Goal: Information Seeking & Learning: Check status

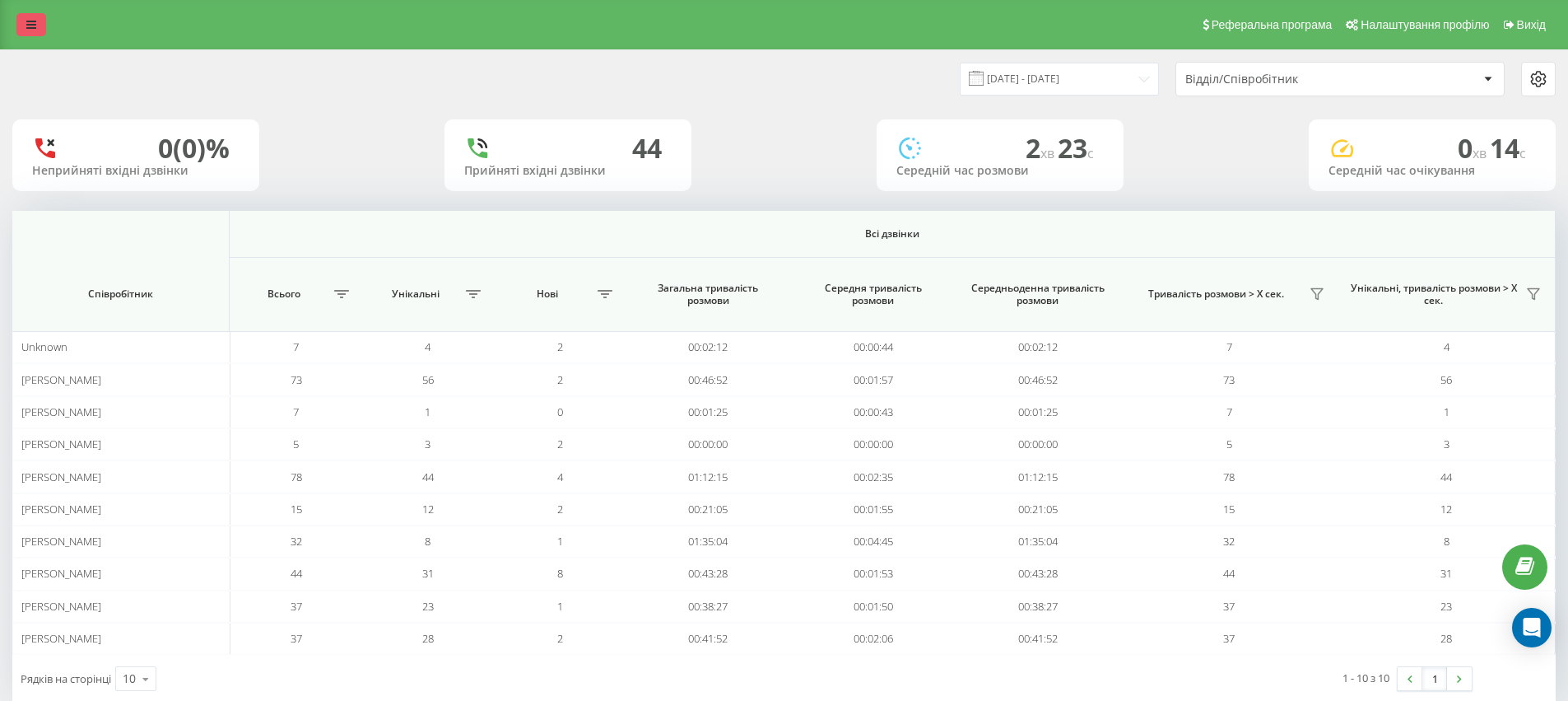
click at [28, 22] on icon at bounding box center [31, 24] width 9 height 11
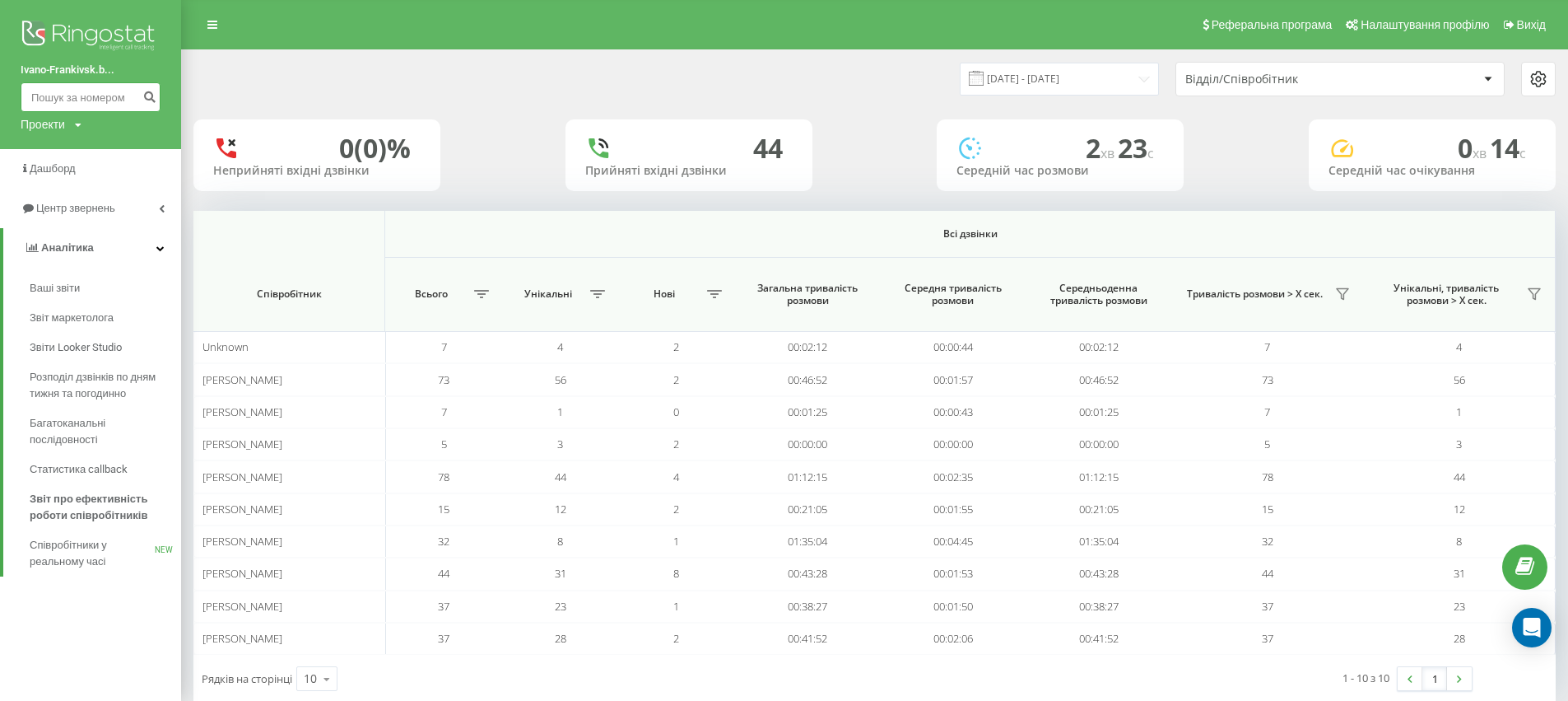
click at [97, 98] on input at bounding box center [91, 97] width 140 height 29
paste input "+380 99 277 4615"
click at [41, 97] on input "+380 99 277 4615" at bounding box center [91, 97] width 140 height 29
type input "380 99 277 4615"
click at [145, 98] on icon "submit" at bounding box center [149, 94] width 14 height 9
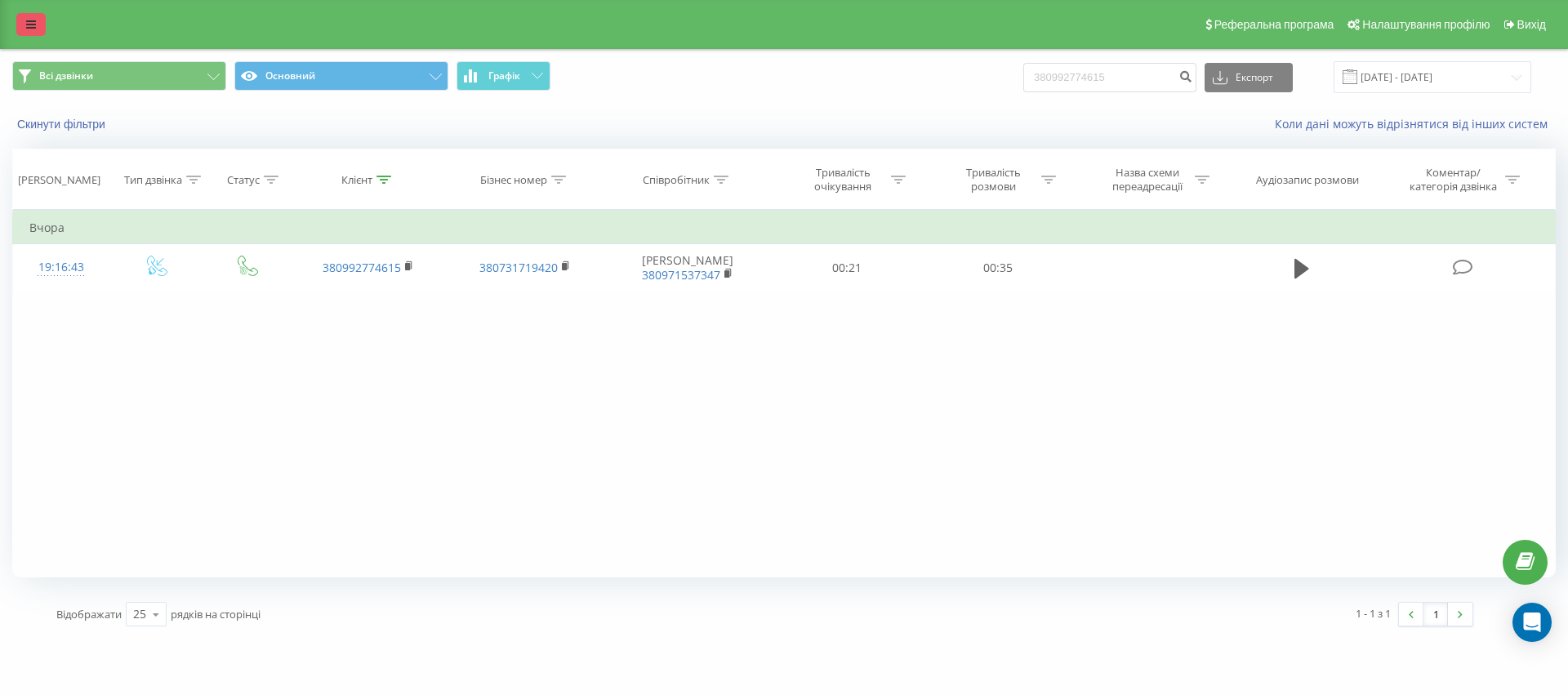
click at [27, 27] on icon at bounding box center [31, 24] width 9 height 11
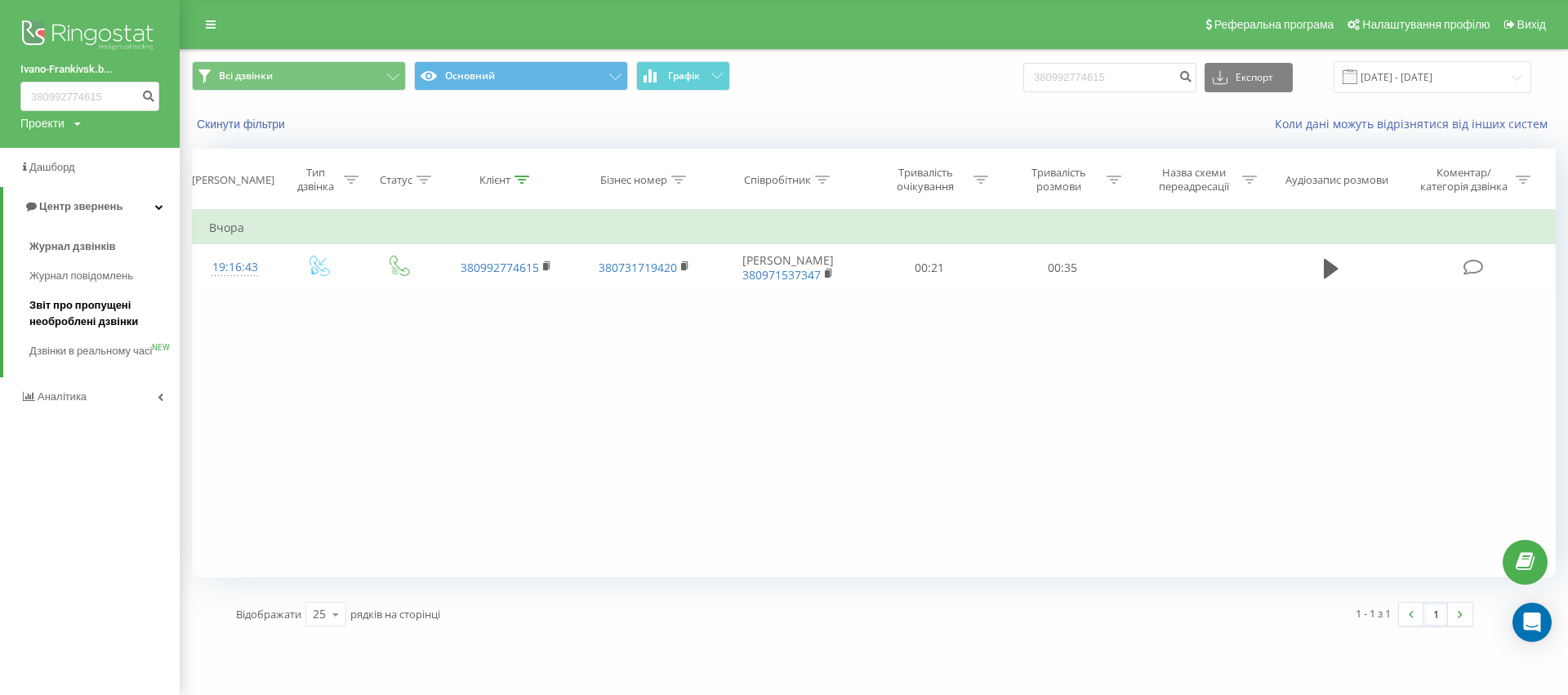
click at [82, 321] on span "Звіт про пропущені необроблені дзвінки" at bounding box center [100, 314] width 142 height 32
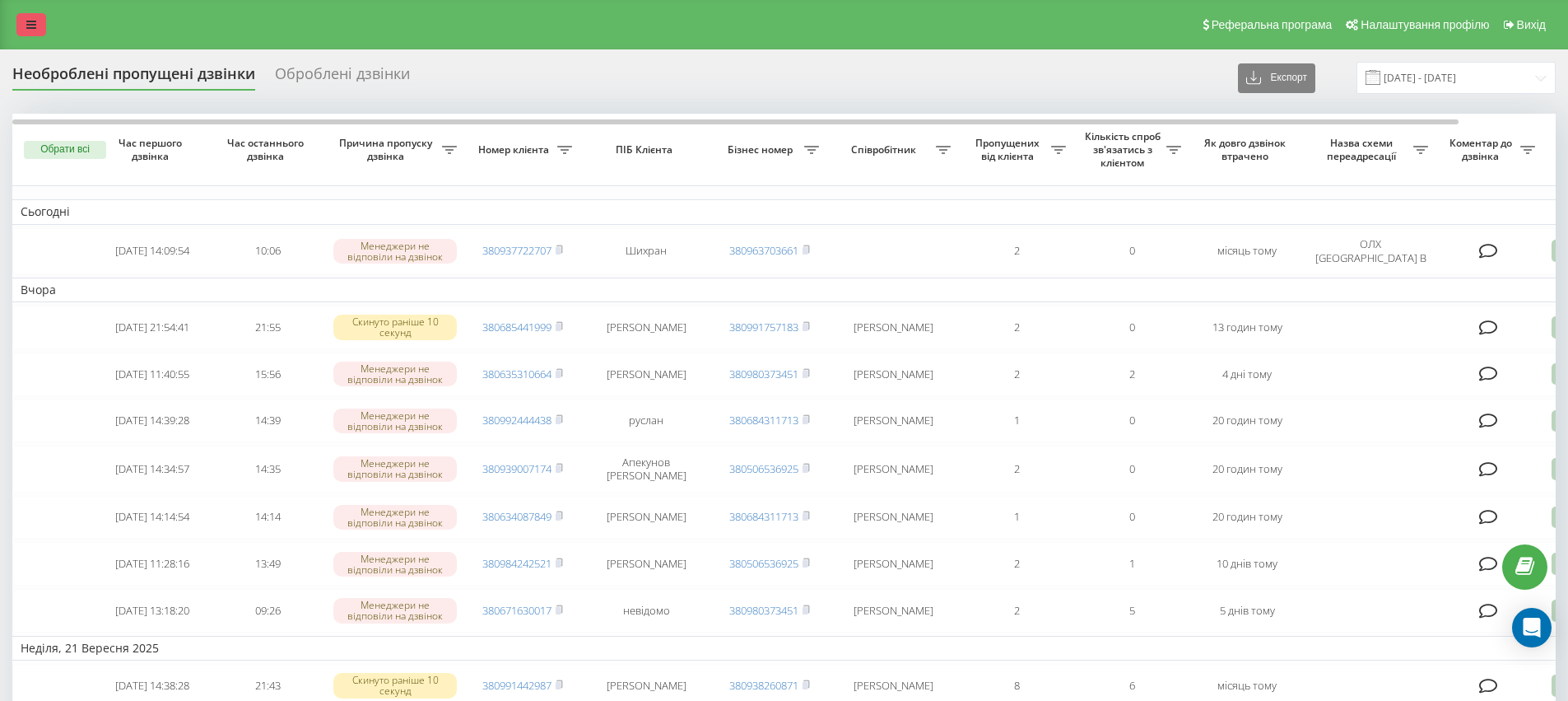
click at [34, 34] on link at bounding box center [31, 24] width 29 height 23
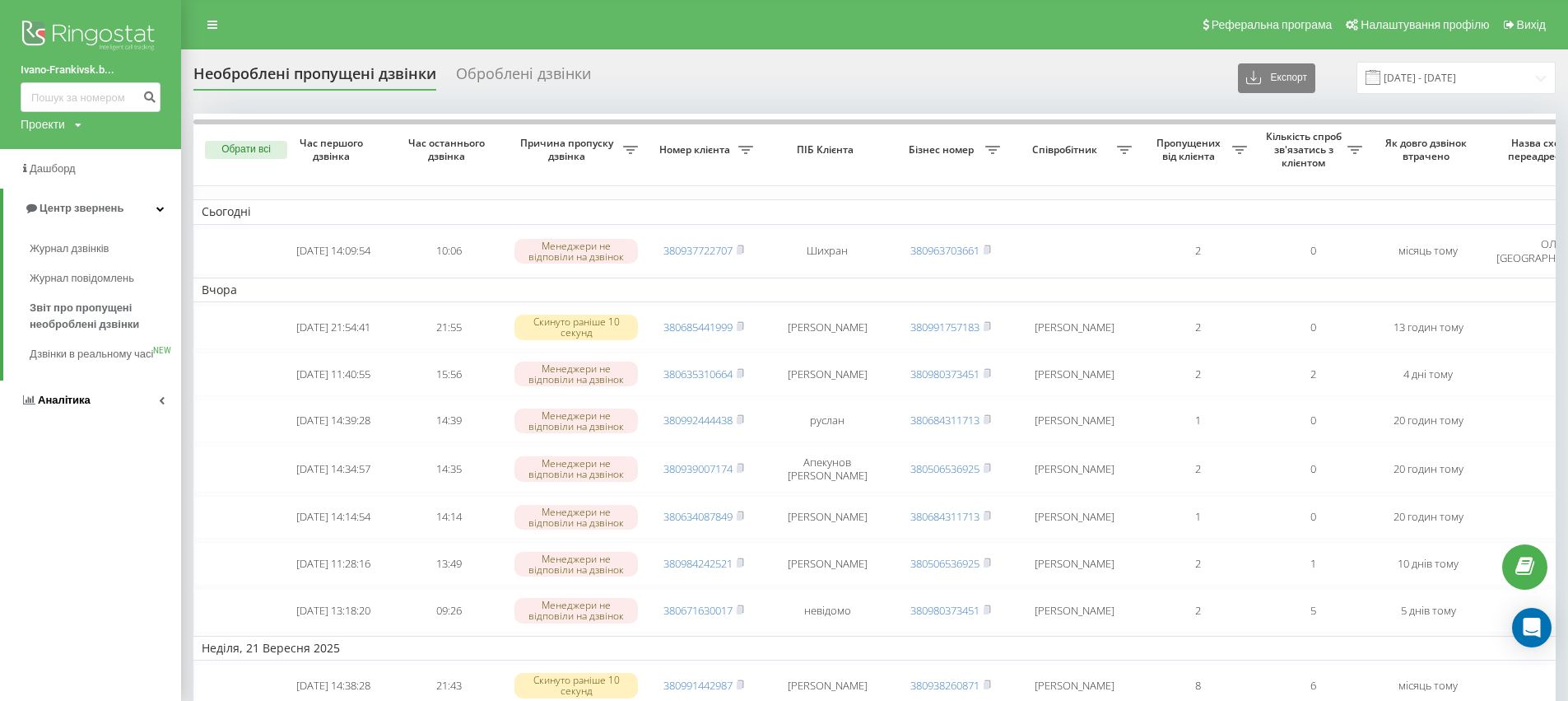
click at [46, 408] on link "Аналiтика" at bounding box center [91, 400] width 181 height 40
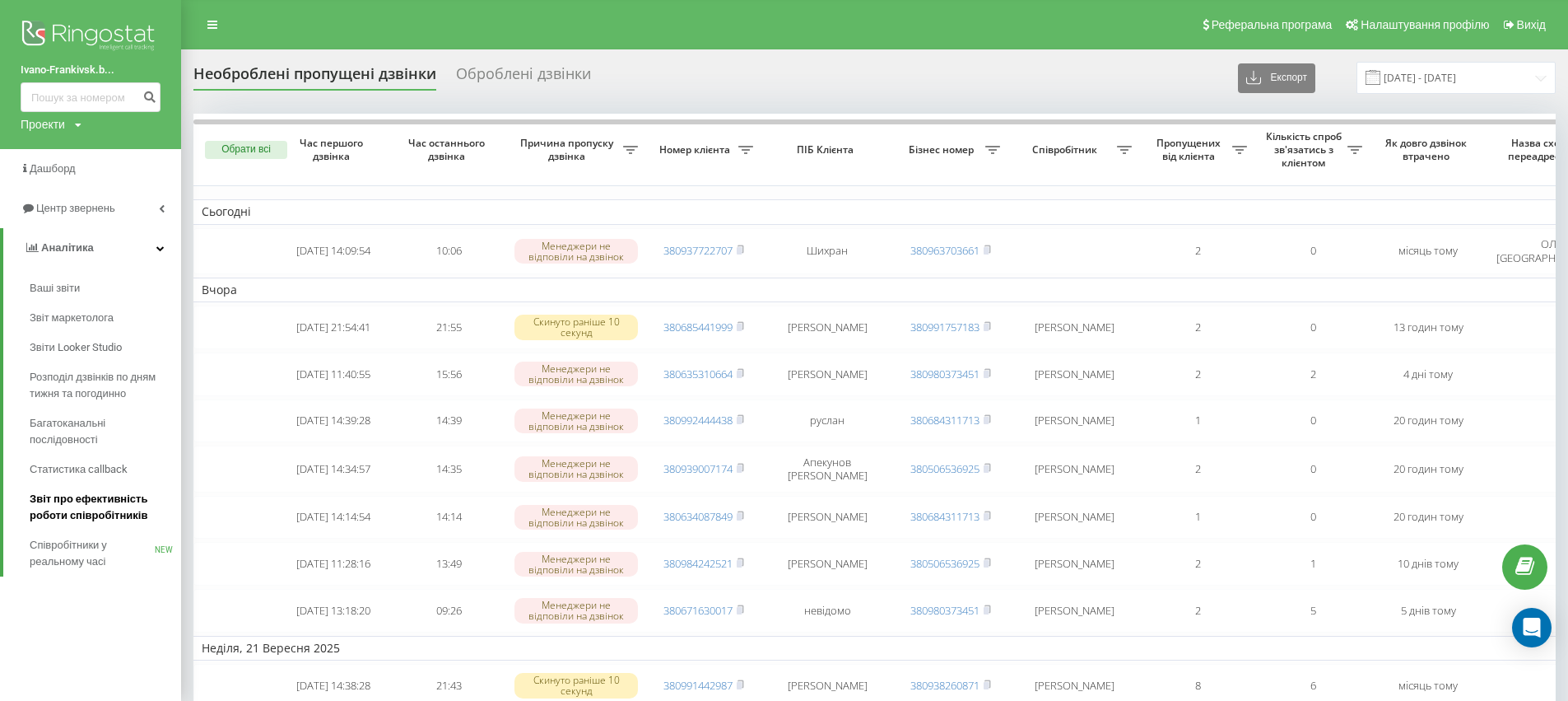
click at [88, 506] on span "Звіт про ефективність роботи співробітників" at bounding box center [101, 507] width 143 height 33
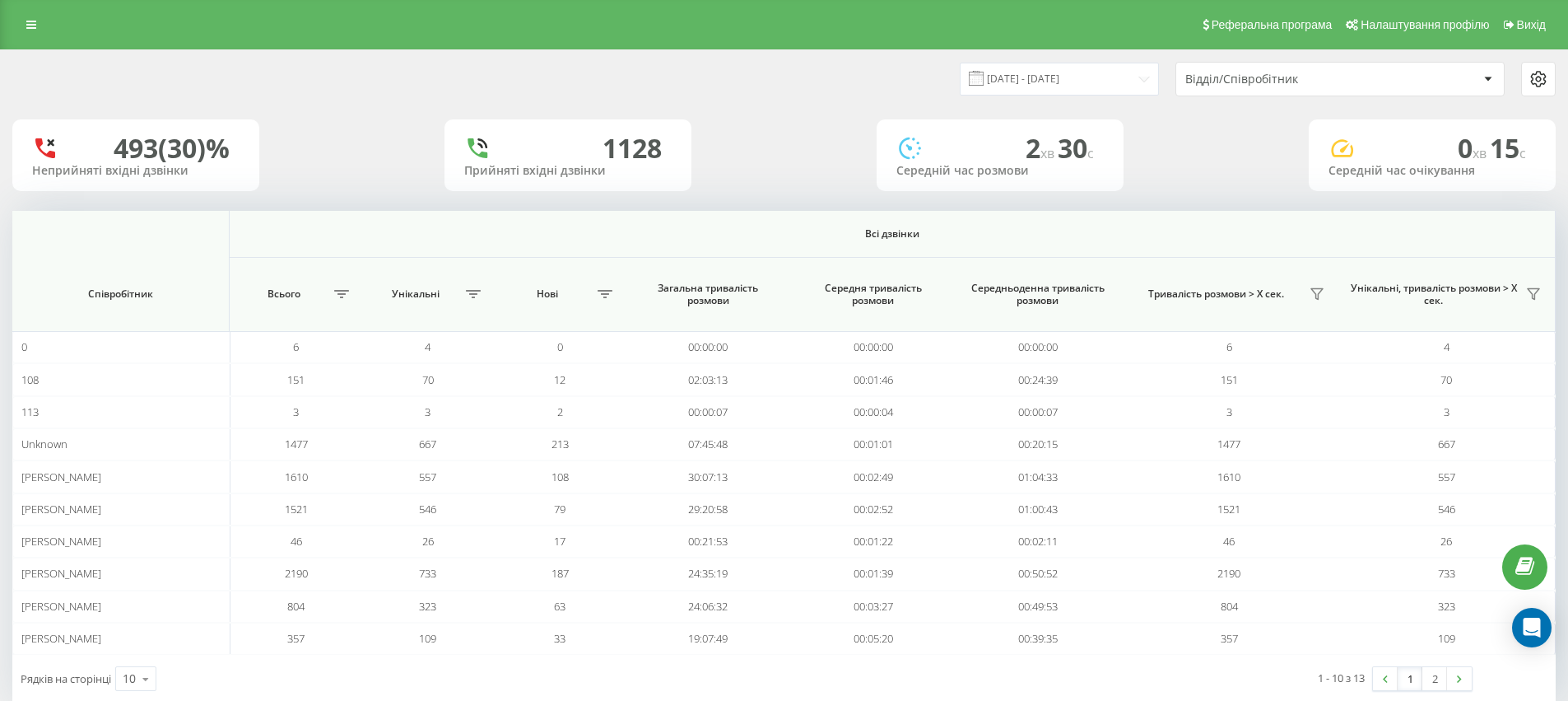
click at [1275, 85] on div "Відділ/Співробітник" at bounding box center [1340, 79] width 328 height 33
click at [1140, 185] on div "493 (30)% Неприйняті вхідні дзвінки 1128 Прийняті вхідні дзвінки 2 хв 30 c Сере…" at bounding box center [784, 154] width 1544 height 72
click at [1121, 82] on input "23.08.2025 - 23.09.2025" at bounding box center [1059, 78] width 199 height 32
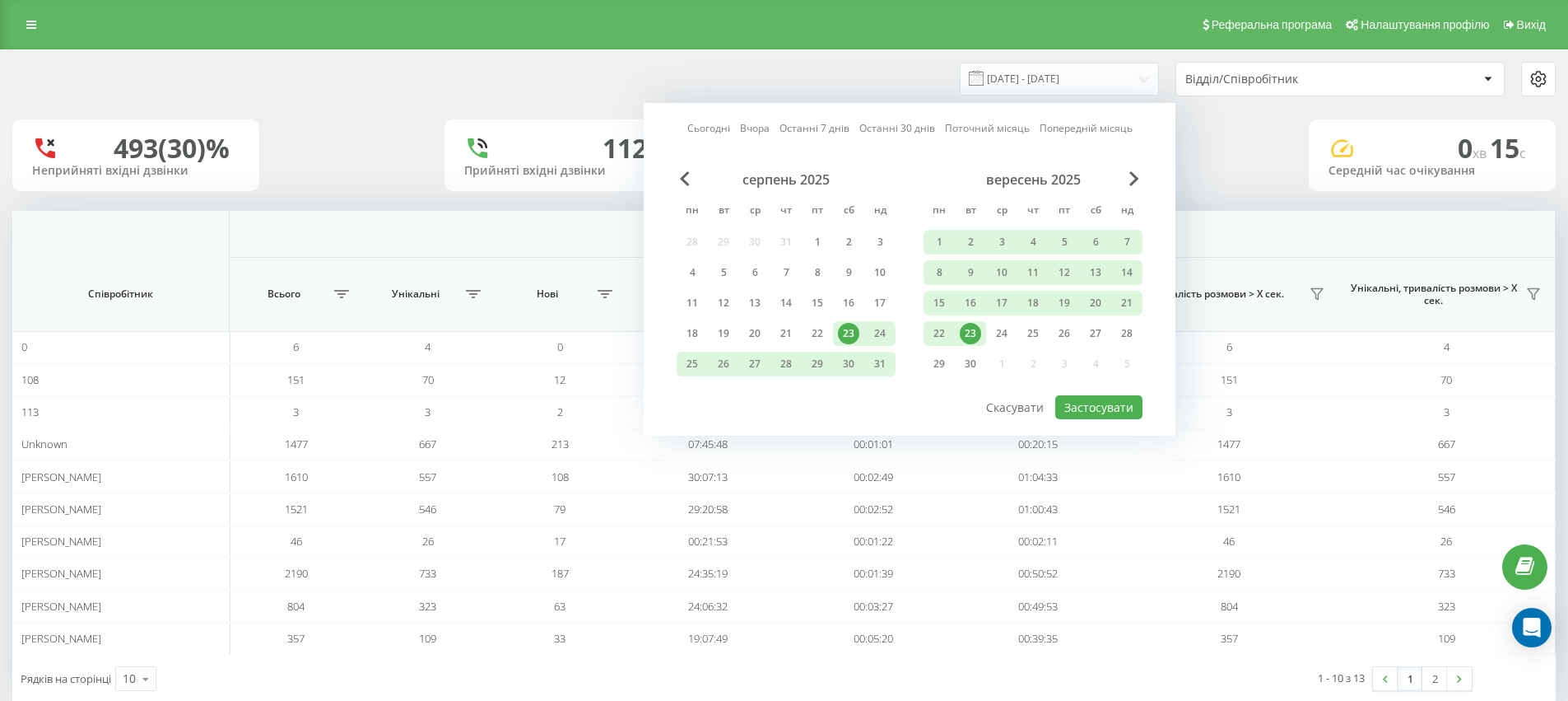
click at [963, 128] on link "Поточний місяць" at bounding box center [987, 128] width 84 height 16
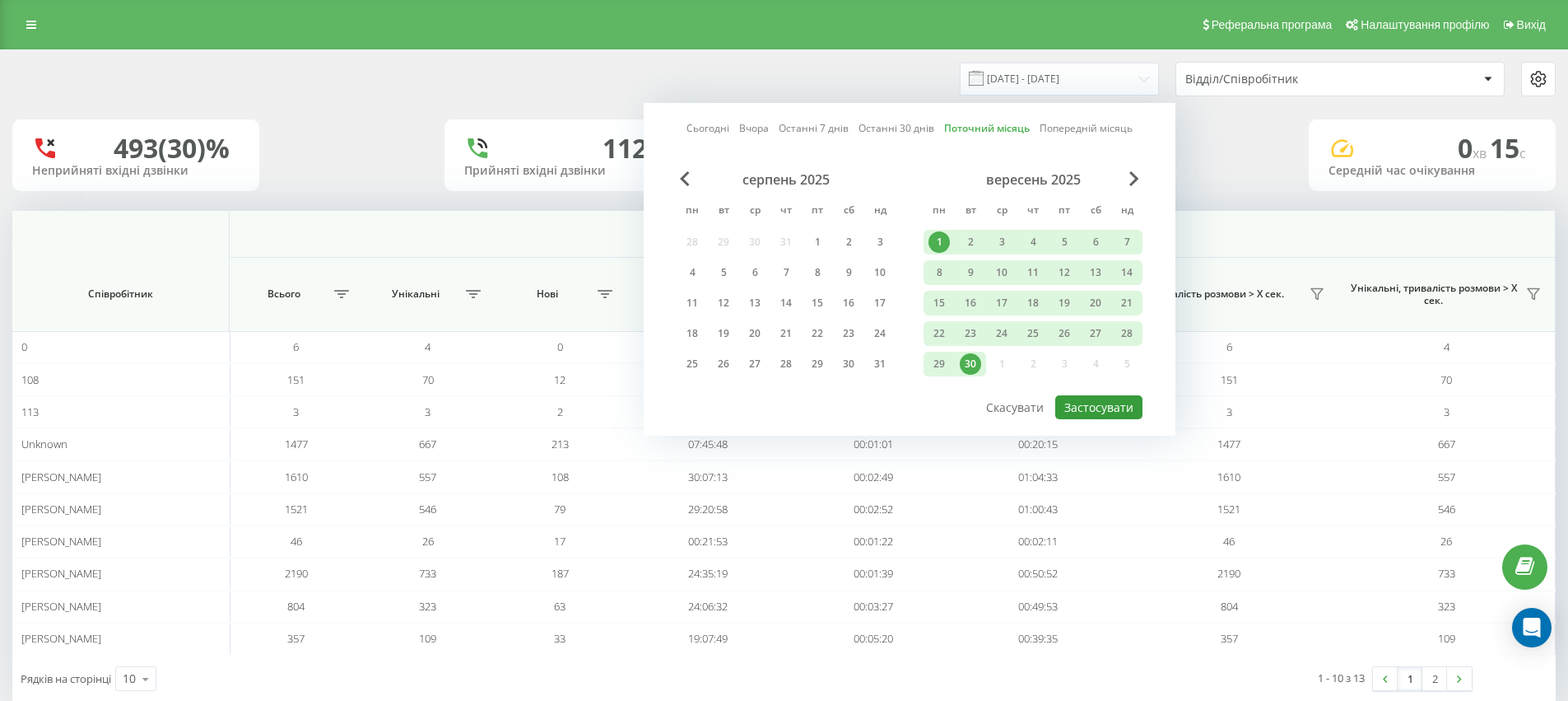
click at [1086, 404] on button "Застосувати" at bounding box center [1098, 407] width 87 height 24
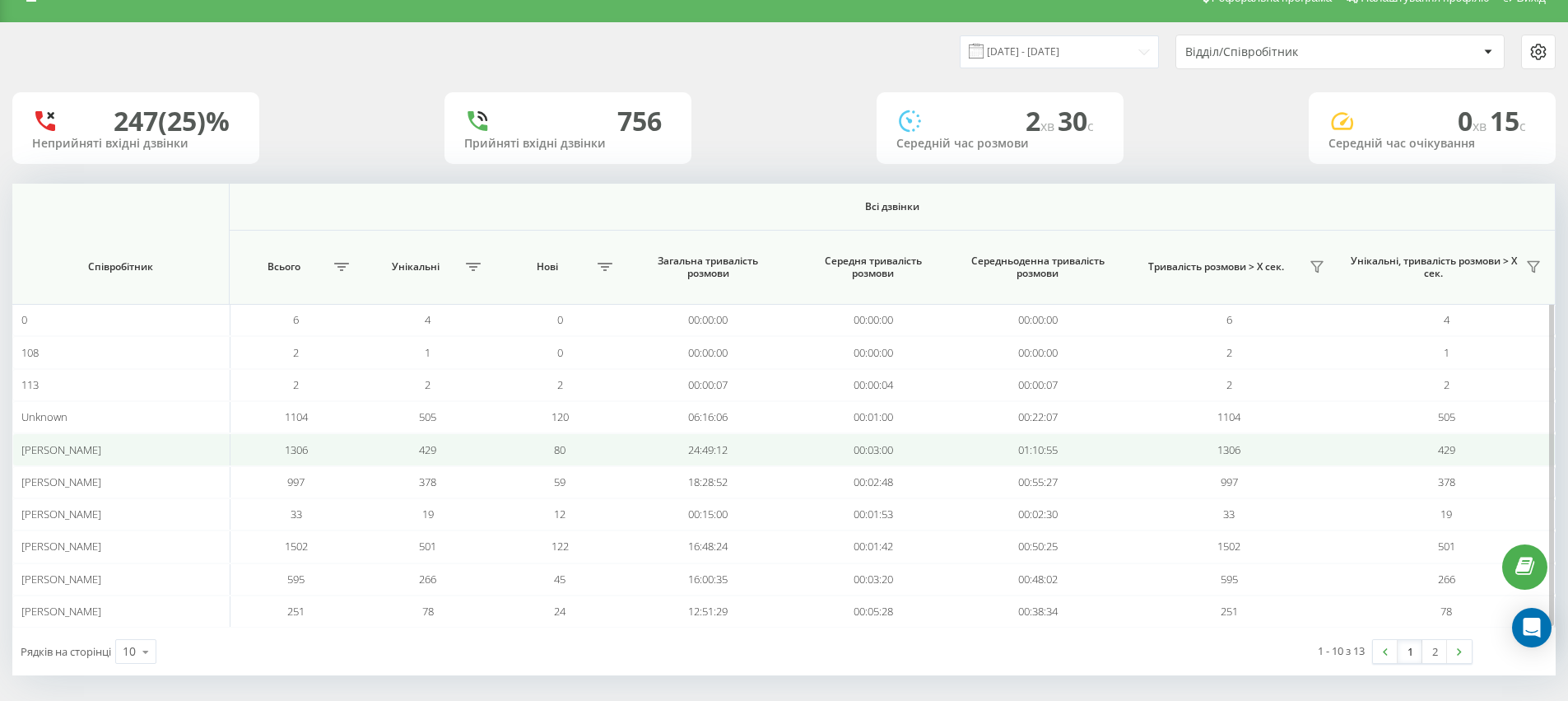
scroll to position [34, 0]
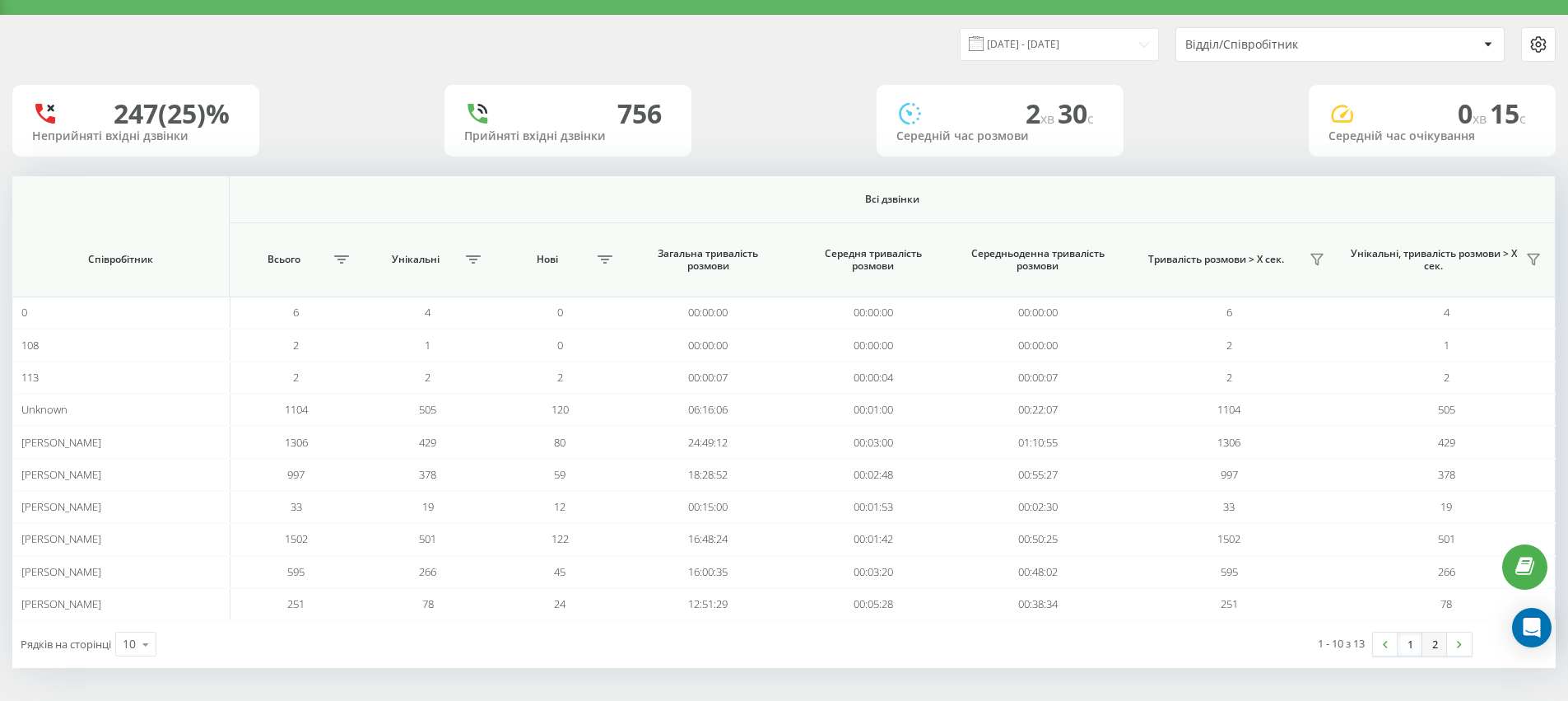
click at [1440, 646] on link "2" at bounding box center [1434, 643] width 25 height 23
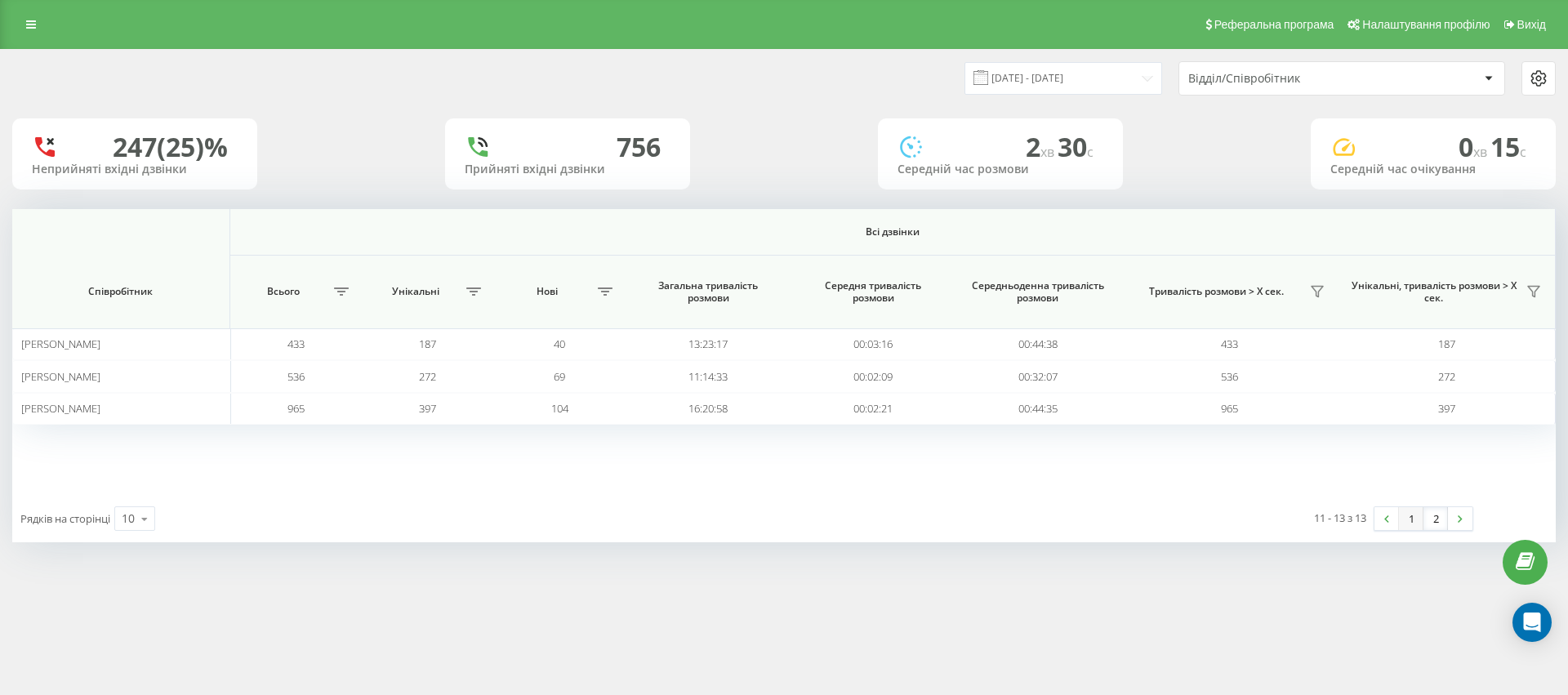
click at [1406, 518] on link "1" at bounding box center [1411, 518] width 25 height 23
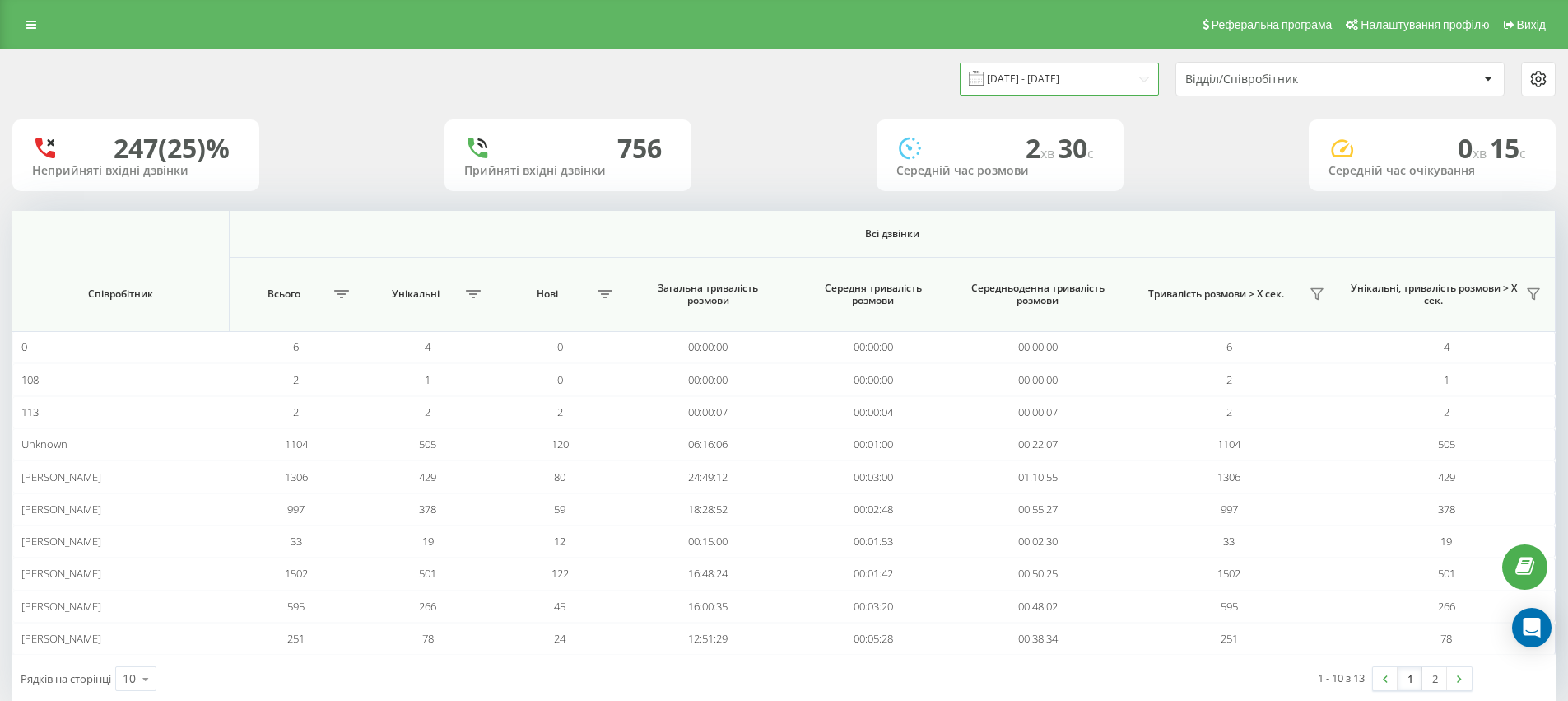
click at [1148, 82] on input "[DATE] - [DATE]" at bounding box center [1059, 78] width 199 height 32
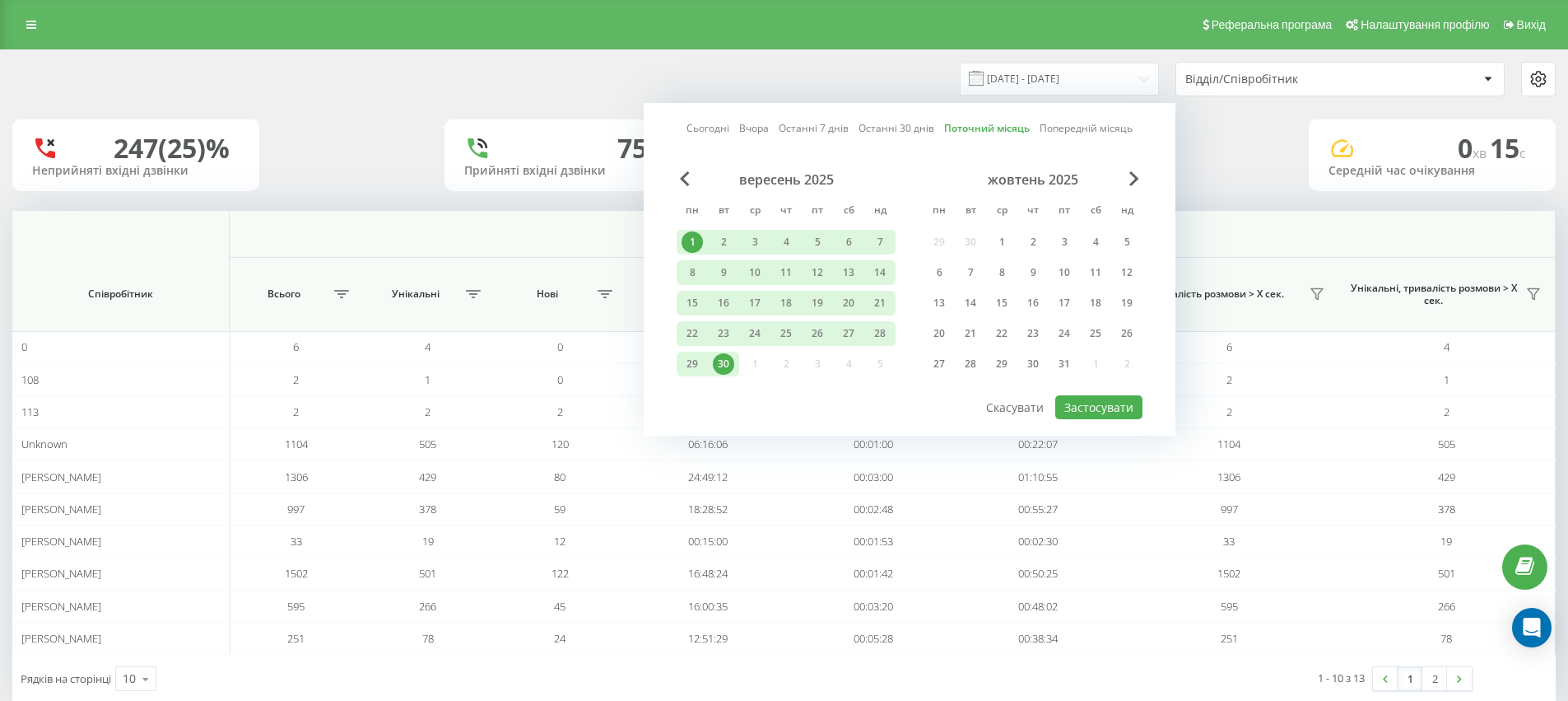
click at [755, 126] on link "Вчора" at bounding box center [754, 128] width 29 height 16
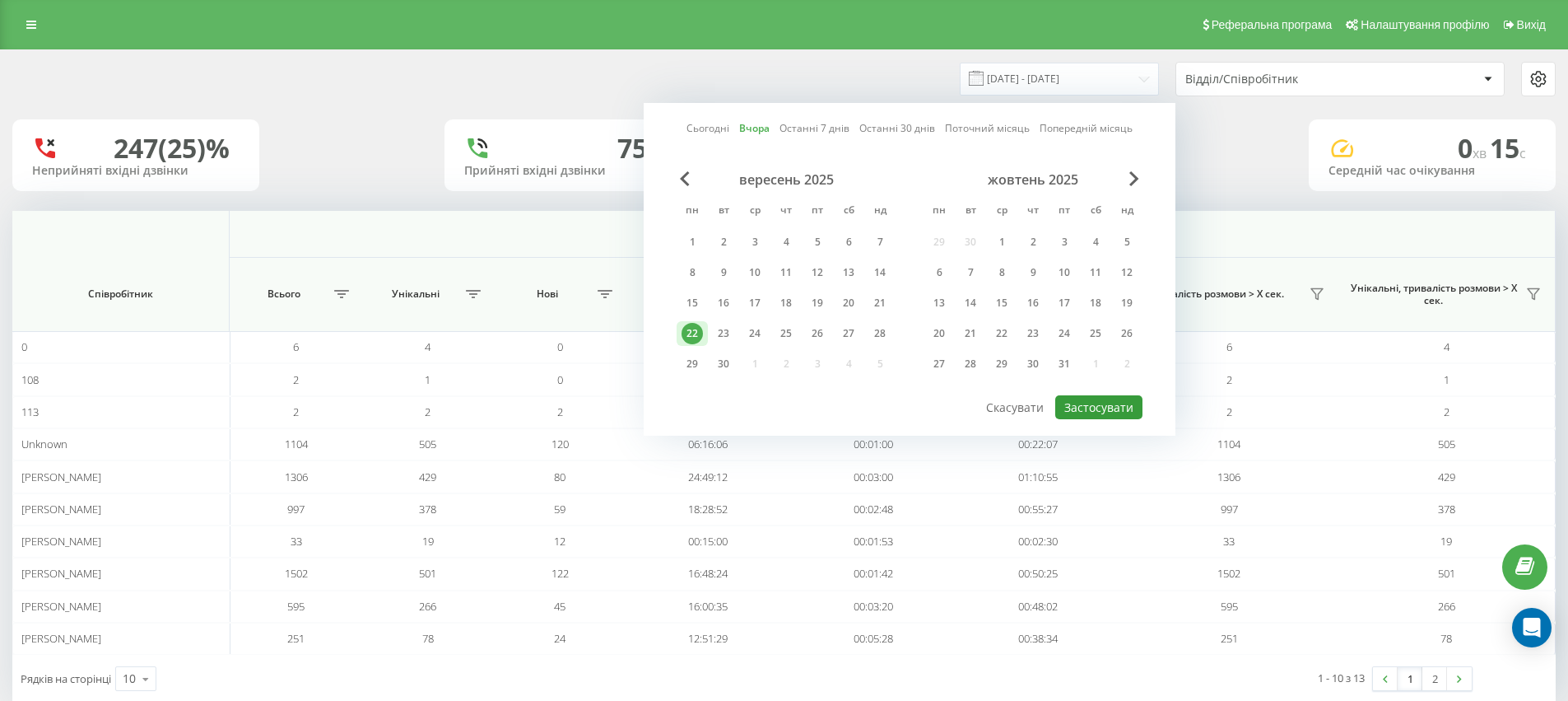
click at [1116, 403] on button "Застосувати" at bounding box center [1098, 407] width 87 height 24
type input "[DATE] - [DATE]"
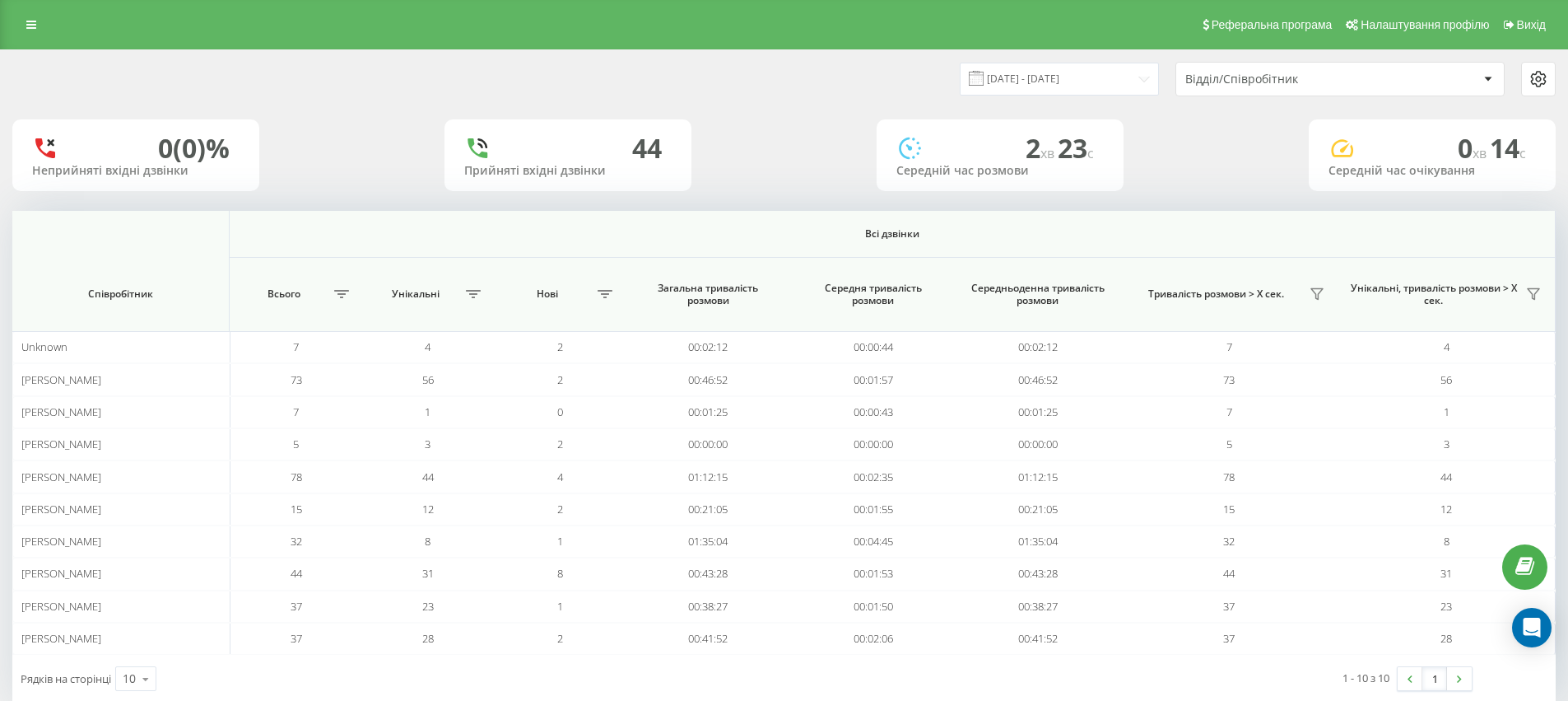
click at [1357, 91] on div "Відділ/Співробітник" at bounding box center [1340, 79] width 328 height 33
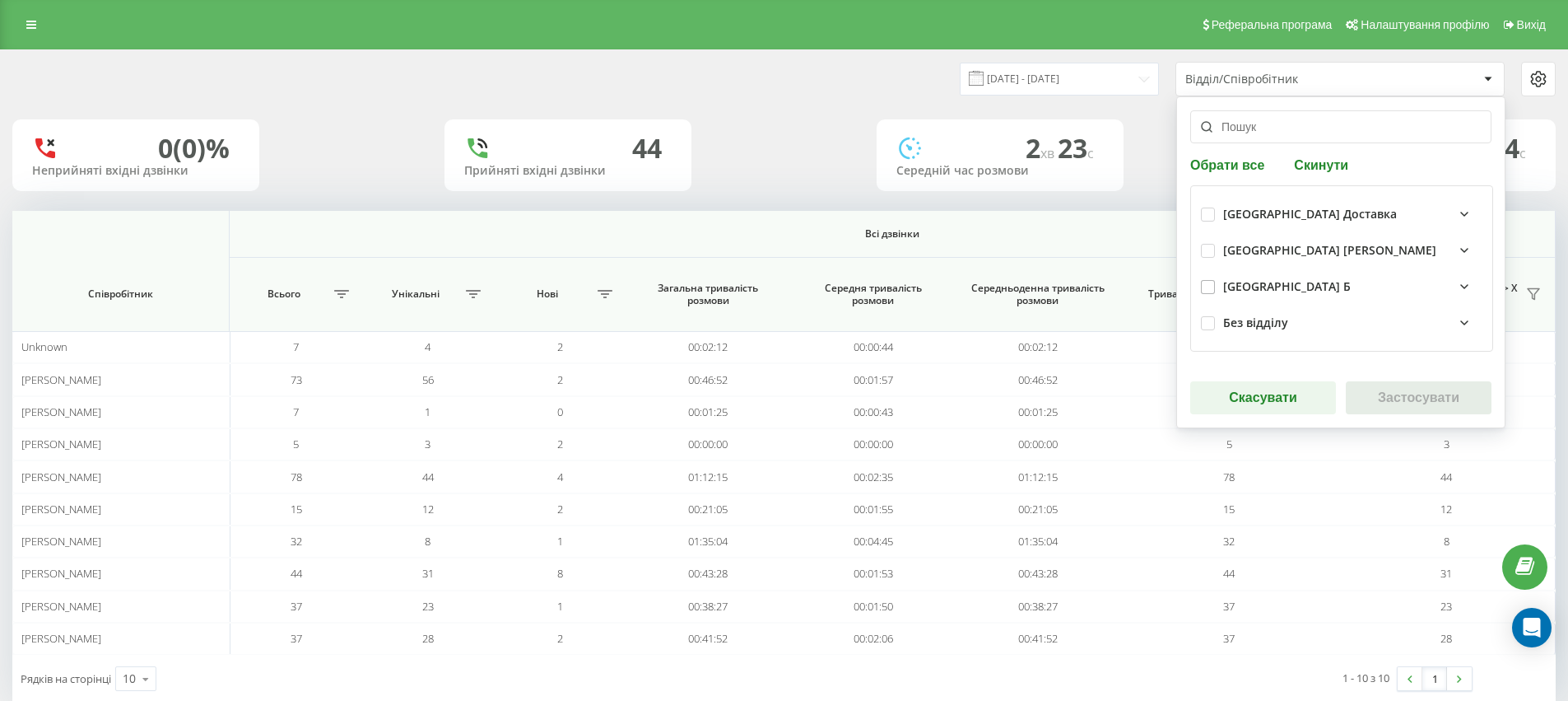
click at [1220, 282] on div "[GEOGRAPHIC_DATA] Б" at bounding box center [1341, 286] width 282 height 36
click at [1209, 280] on label at bounding box center [1208, 280] width 14 height 0
checkbox input "true"
click at [1206, 316] on label at bounding box center [1208, 316] width 14 height 0
checkbox input "true"
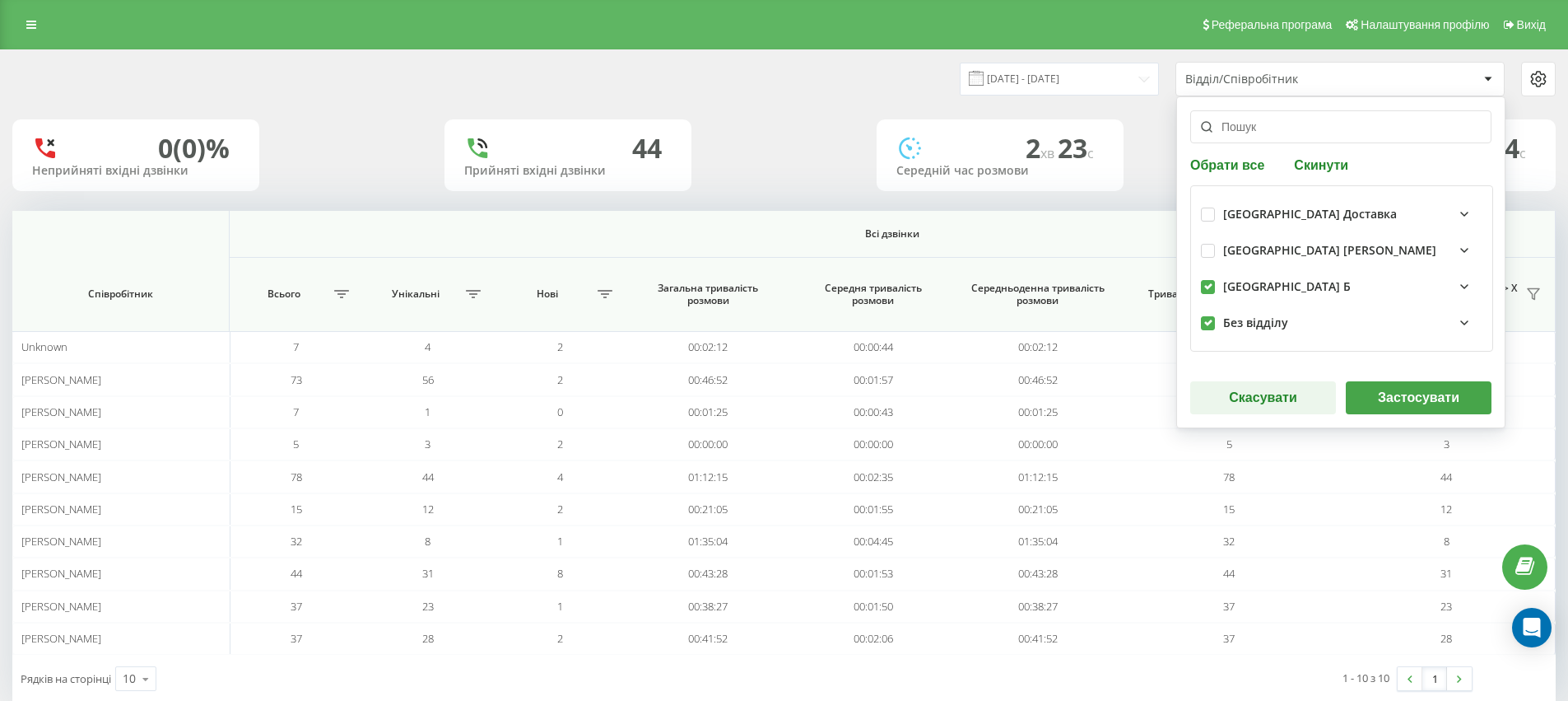
click at [1443, 386] on button "Застосувати" at bounding box center [1418, 397] width 146 height 33
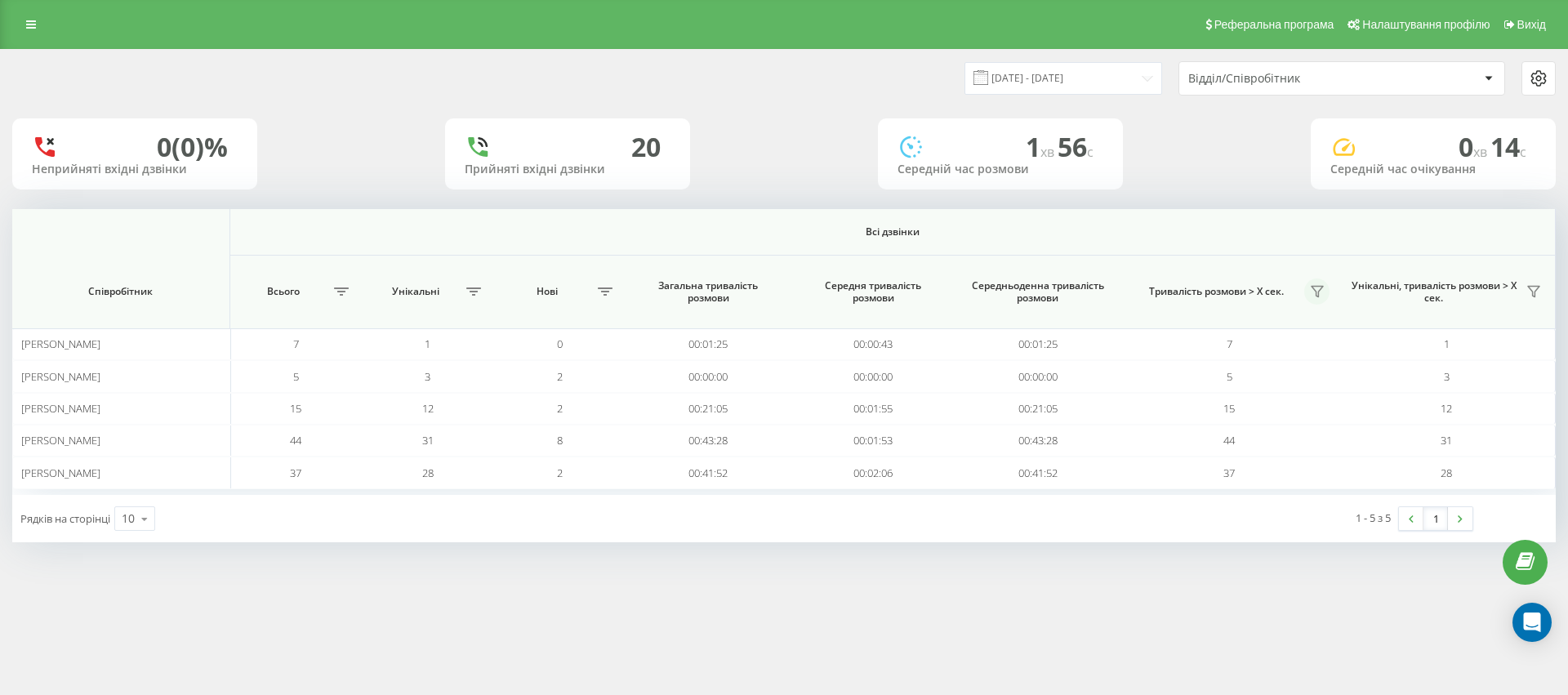
click at [1319, 297] on icon at bounding box center [1317, 291] width 13 height 13
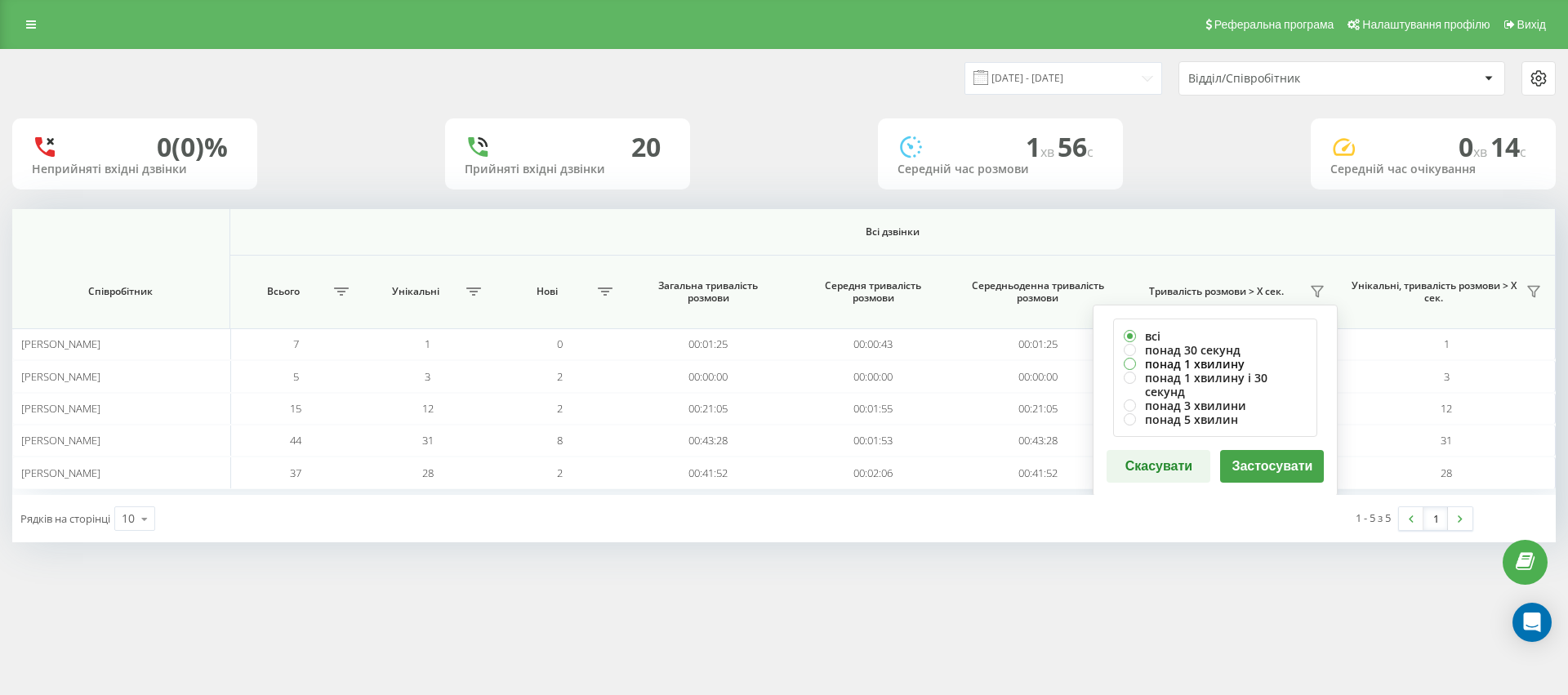
click at [1134, 364] on label "понад 1 хвилину" at bounding box center [1215, 363] width 183 height 14
radio input "true"
click at [1276, 457] on button "Застосувати" at bounding box center [1271, 466] width 103 height 32
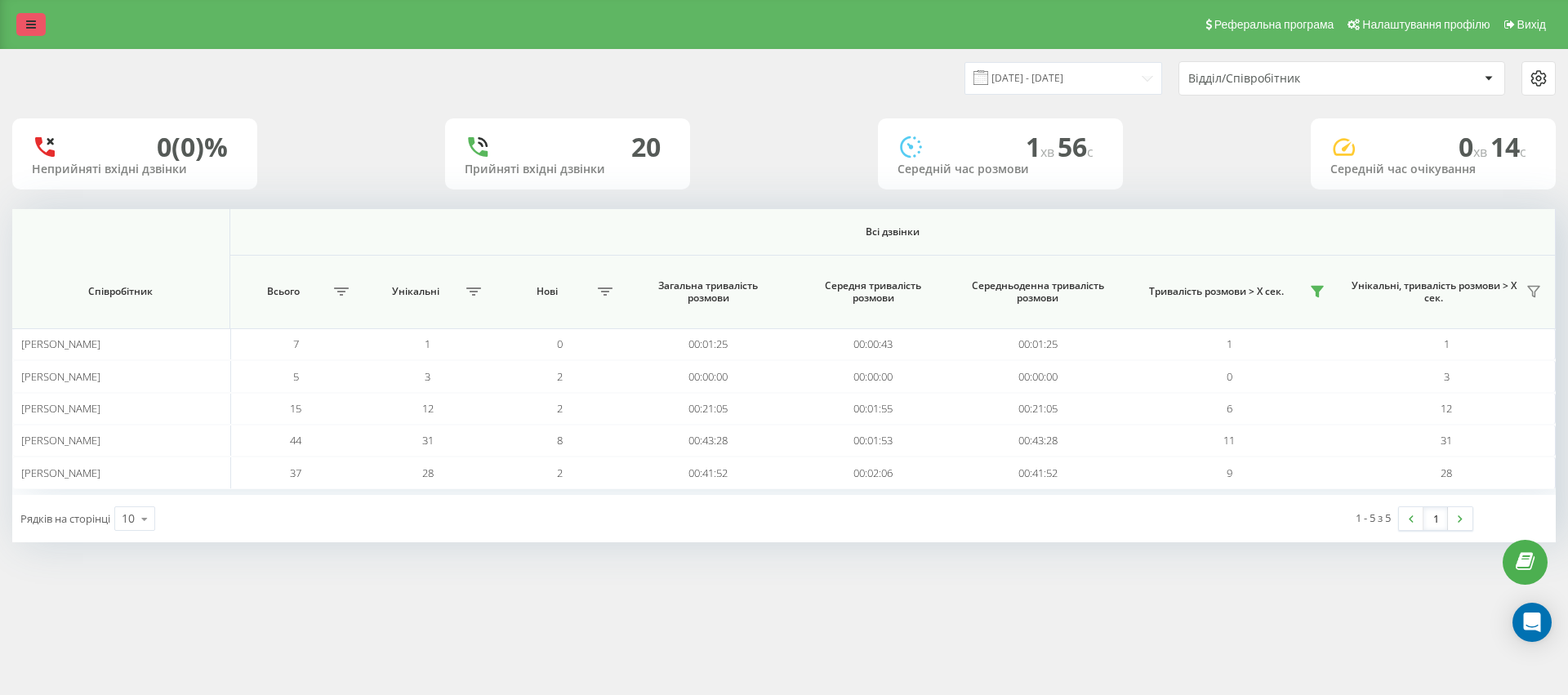
click at [31, 27] on icon at bounding box center [31, 24] width 9 height 11
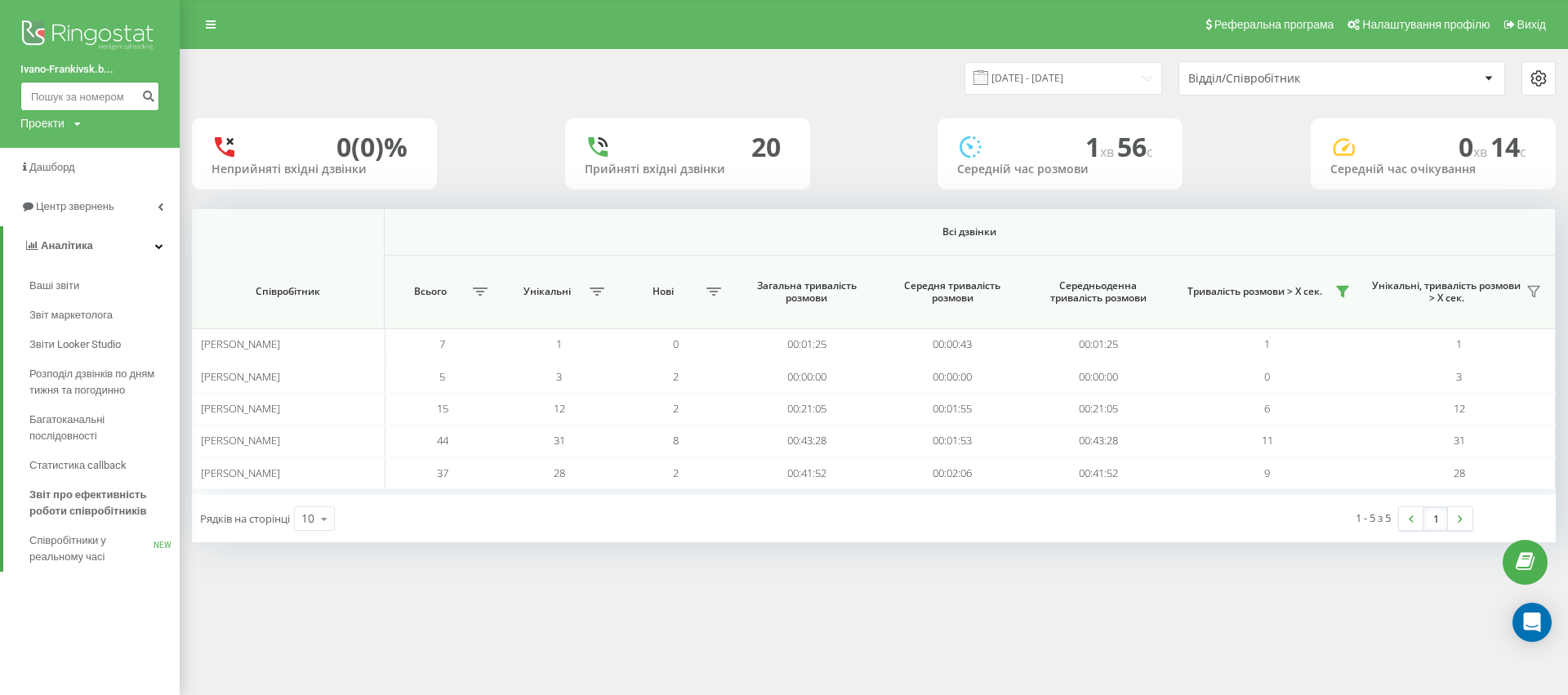
click at [81, 98] on input at bounding box center [90, 96] width 139 height 29
type input "0992774615"
click at [154, 98] on icon "submit" at bounding box center [148, 93] width 14 height 9
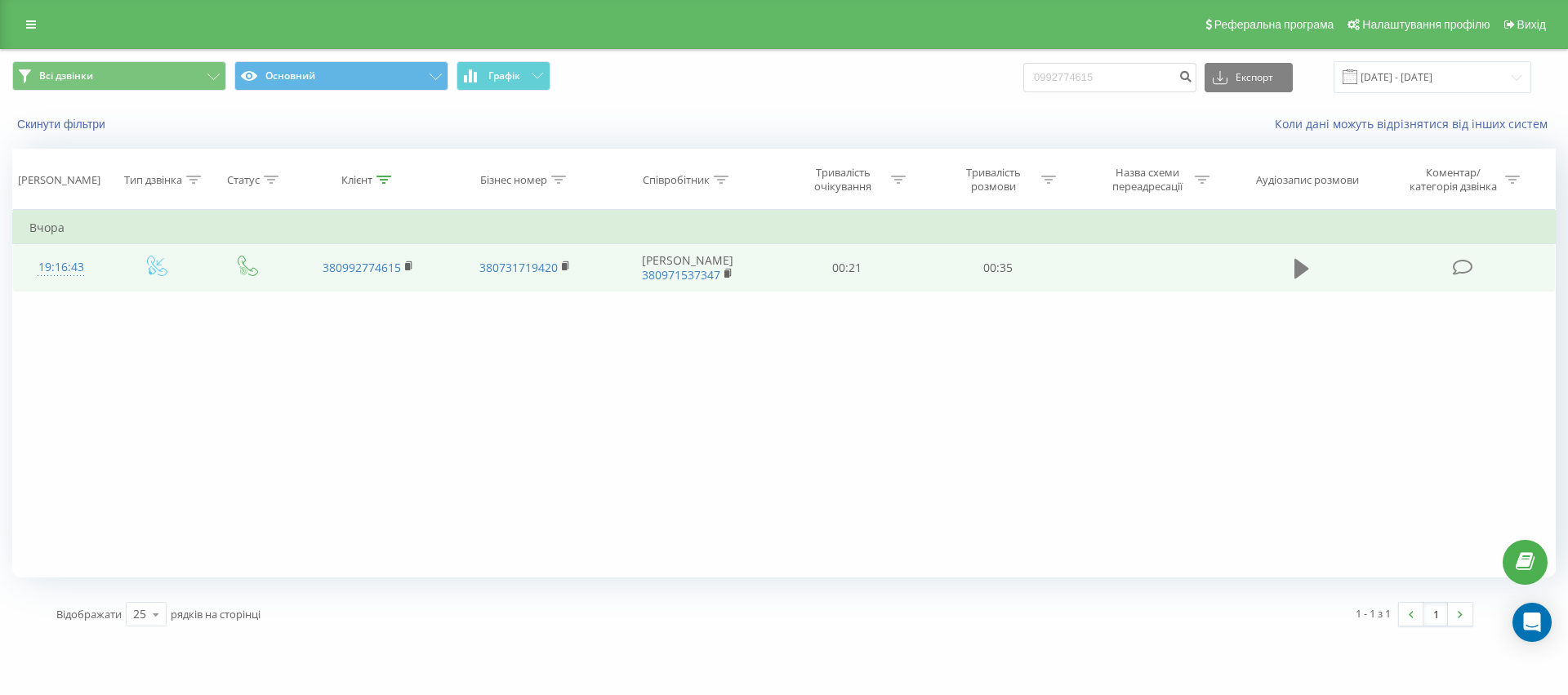
click at [1300, 267] on icon at bounding box center [1301, 268] width 15 height 20
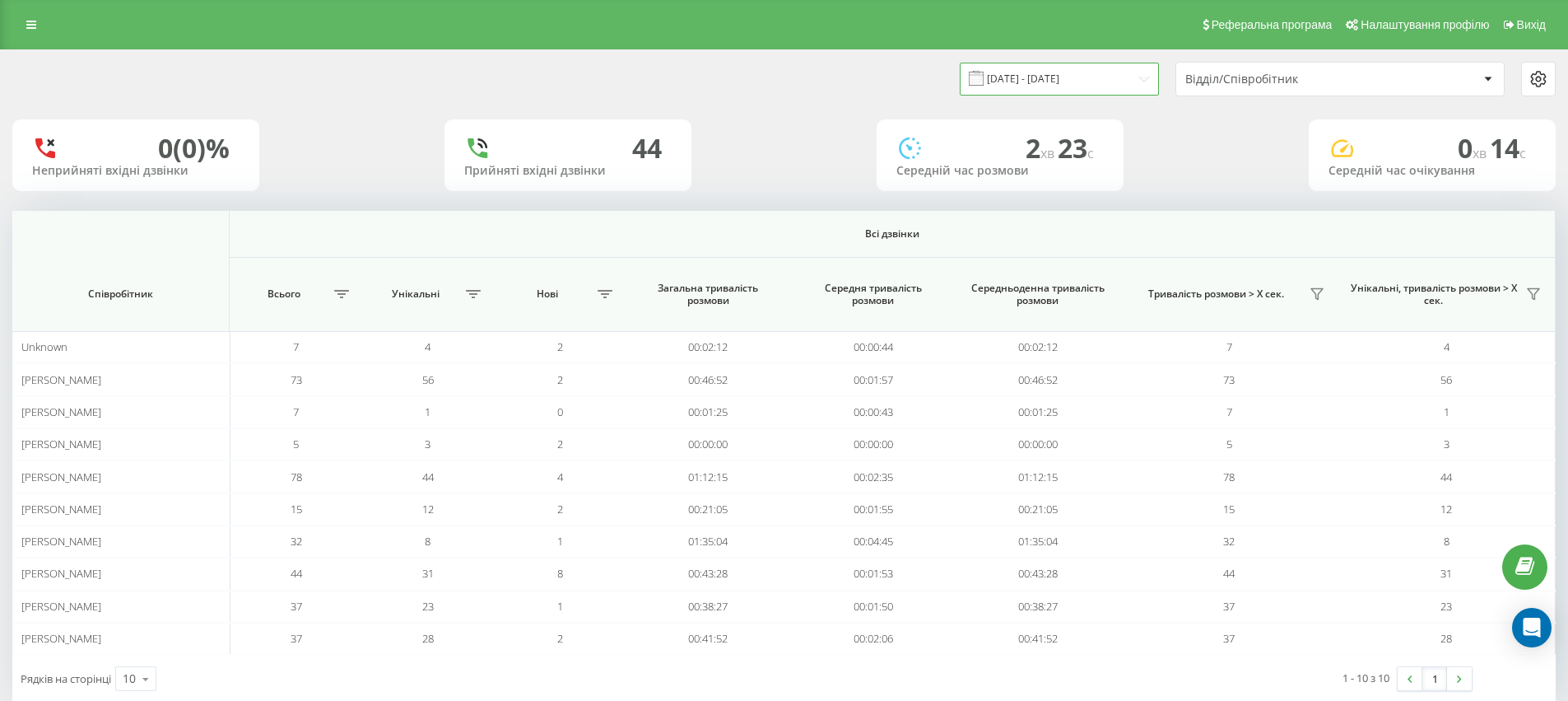
click at [1135, 81] on input "[DATE] - [DATE]" at bounding box center [1059, 78] width 199 height 32
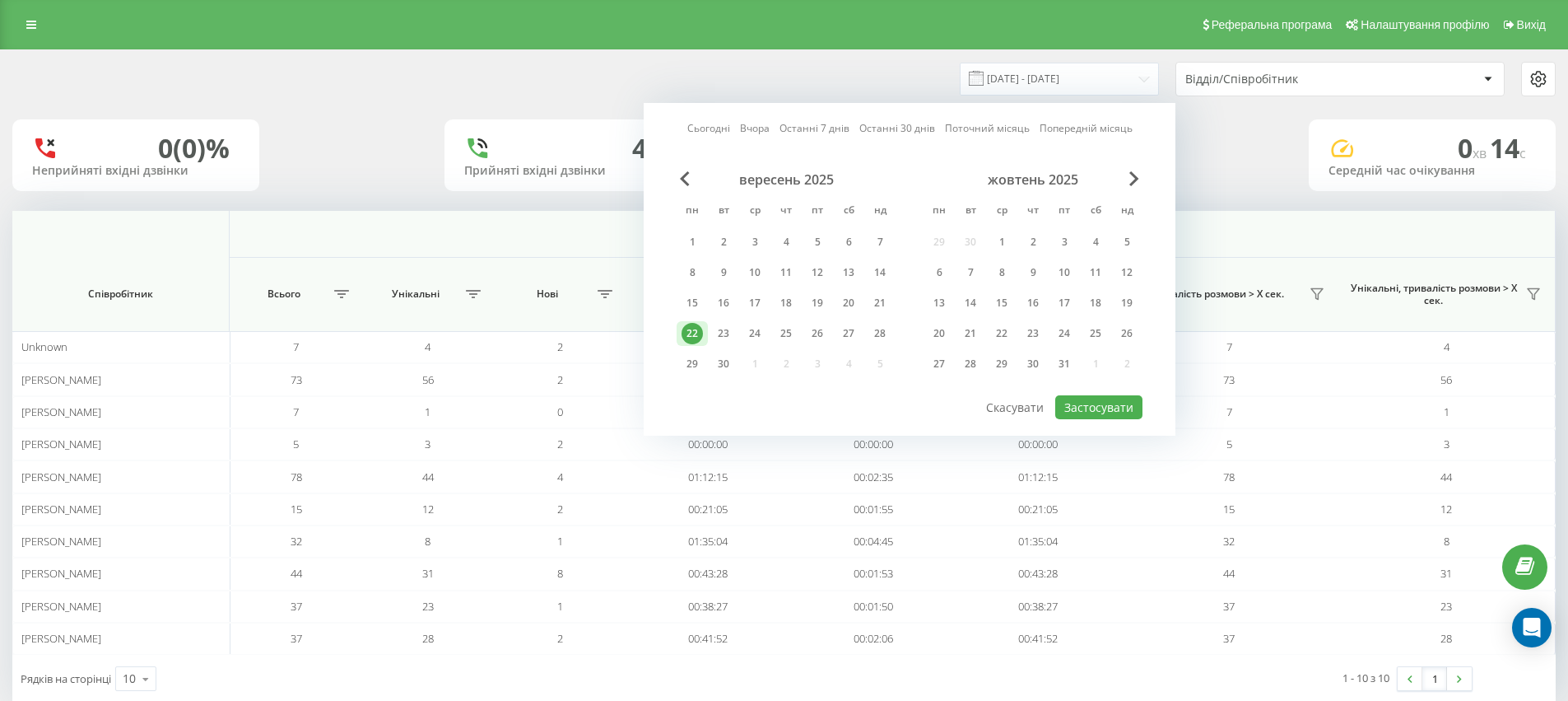
click at [971, 125] on link "Поточний місяць" at bounding box center [987, 128] width 84 height 16
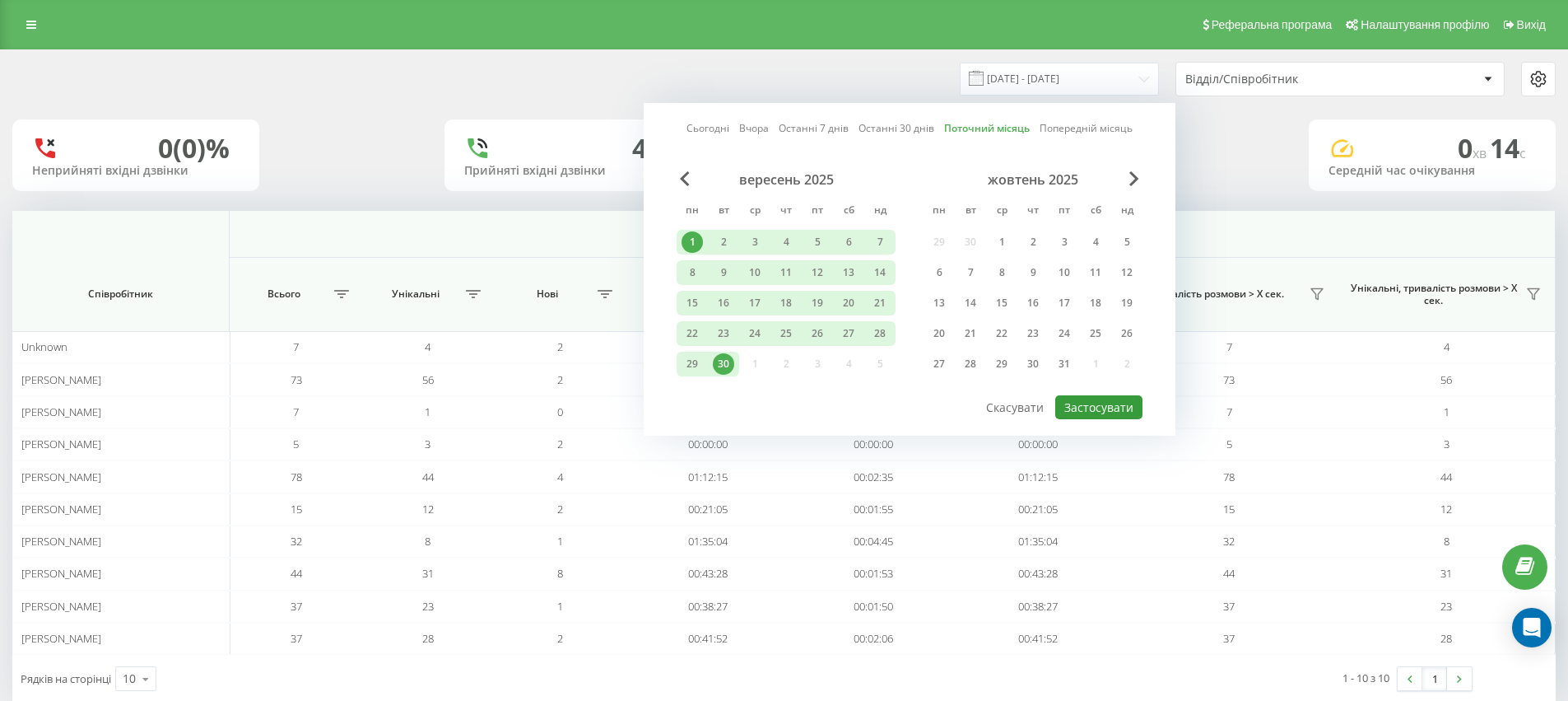
click at [1096, 415] on button "Застосувати" at bounding box center [1098, 407] width 87 height 24
type input "[DATE] - [DATE]"
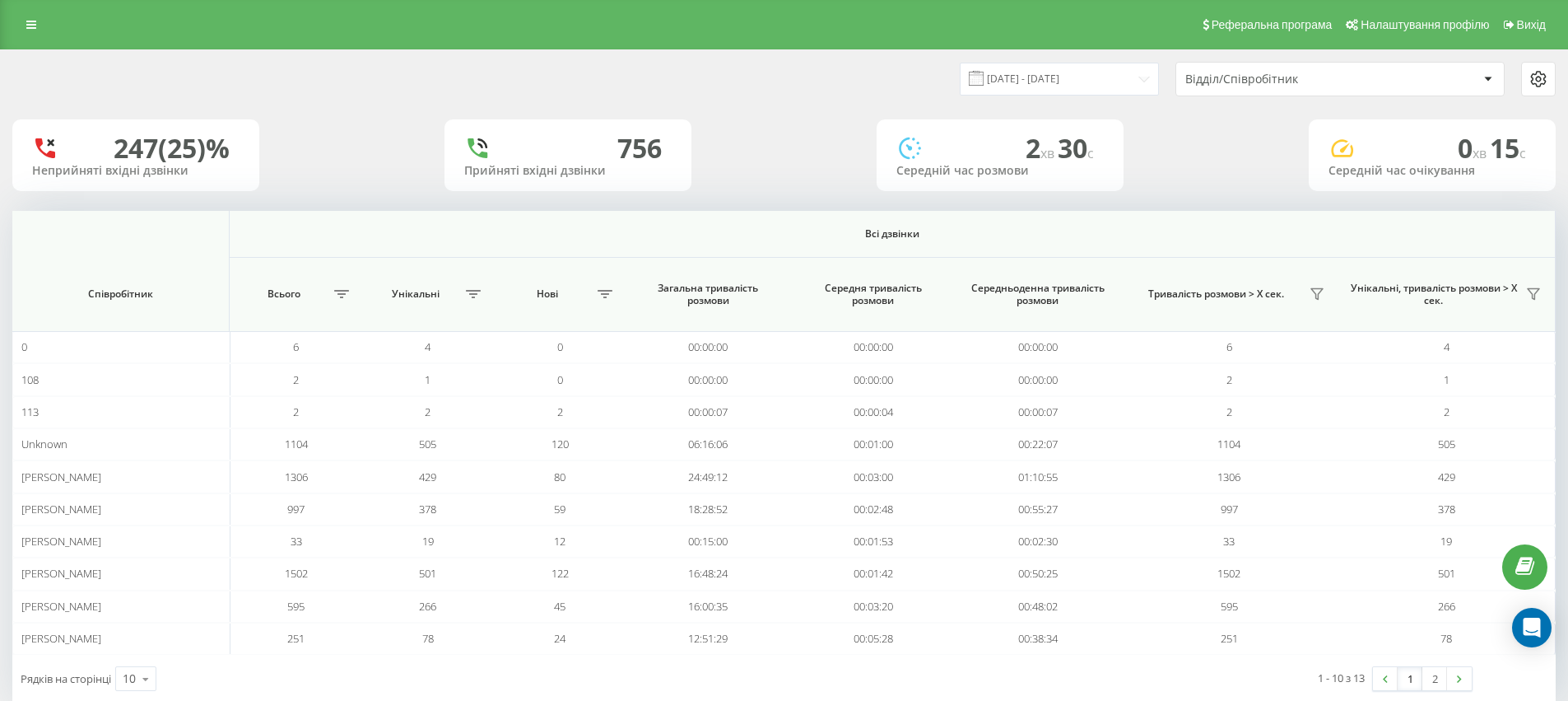
click at [1290, 85] on div "Відділ/Співробітник" at bounding box center [1284, 79] width 197 height 14
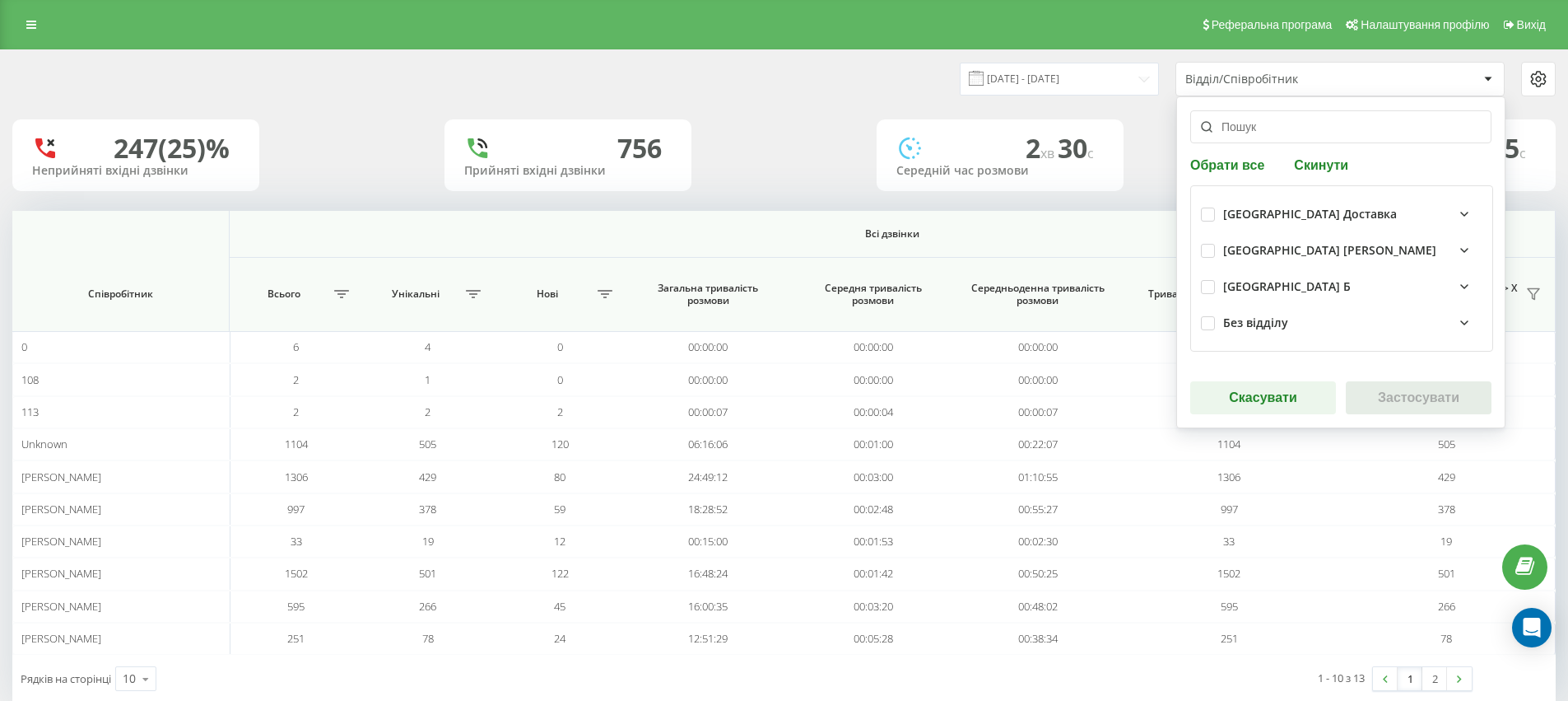
click at [1221, 334] on div "Без відділу" at bounding box center [1341, 322] width 282 height 36
click at [1218, 316] on div "Без відділу" at bounding box center [1341, 322] width 282 height 36
click at [1205, 316] on label at bounding box center [1208, 316] width 14 height 0
checkbox input "true"
click at [1210, 280] on label at bounding box center [1208, 280] width 14 height 0
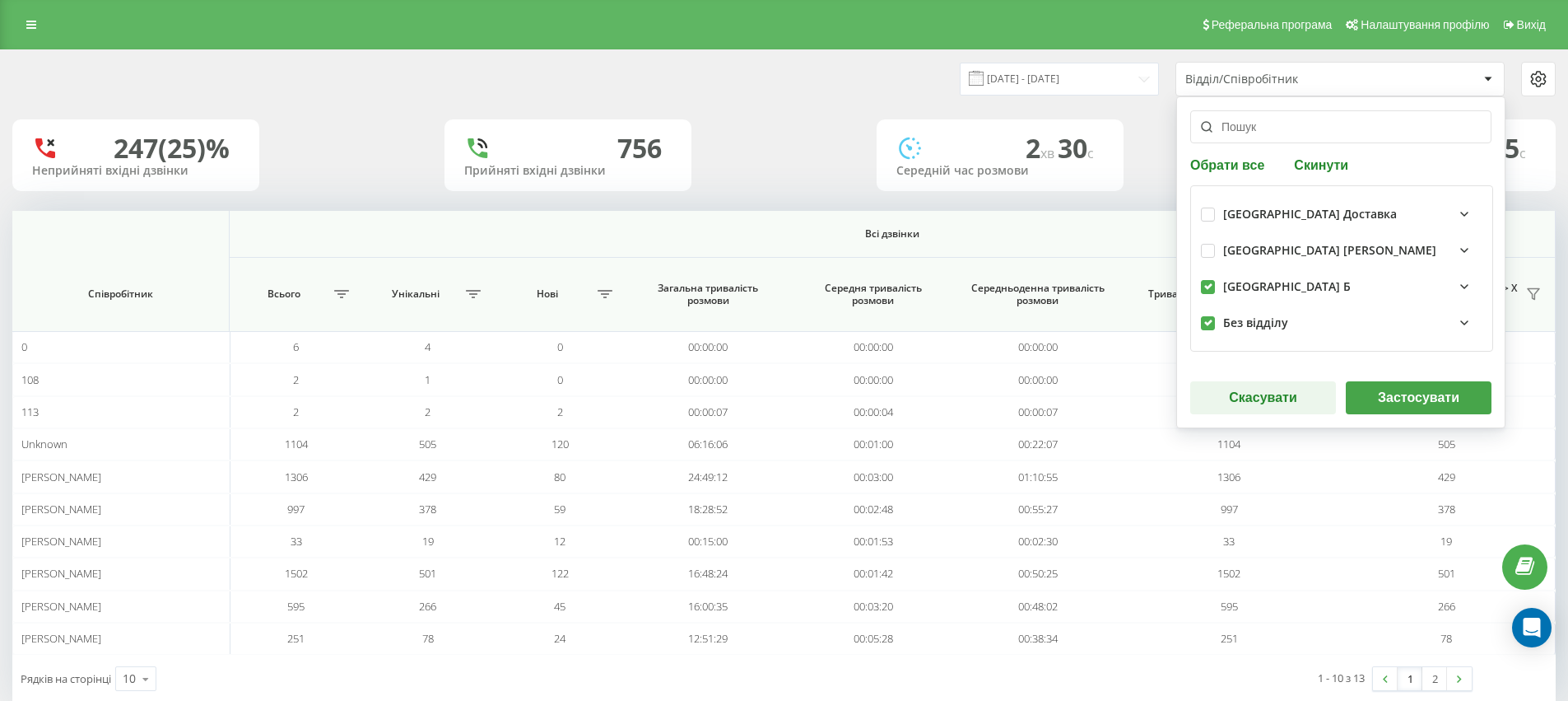
checkbox input "true"
click at [1420, 403] on button "Застосувати" at bounding box center [1418, 397] width 146 height 33
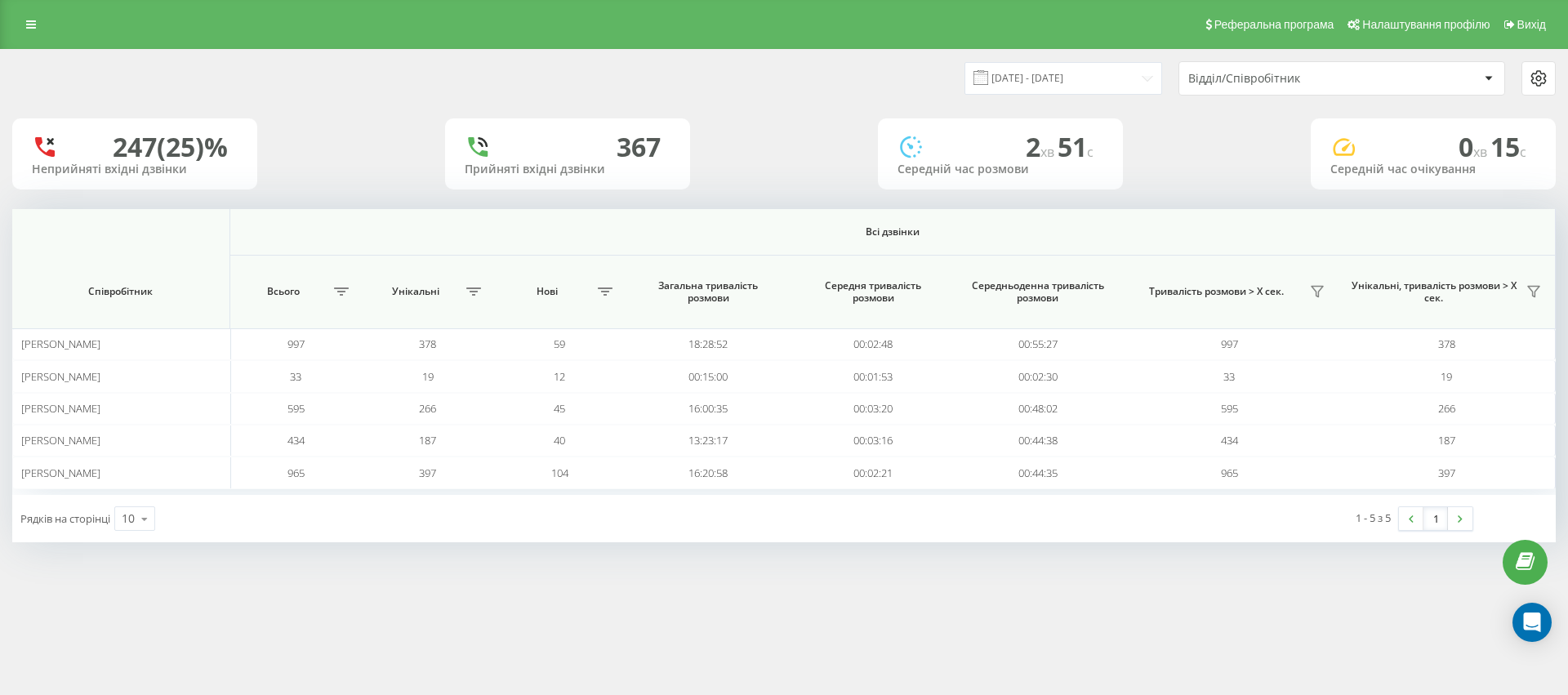
click at [1289, 83] on div "Відділ/Співробітник" at bounding box center [1286, 79] width 195 height 14
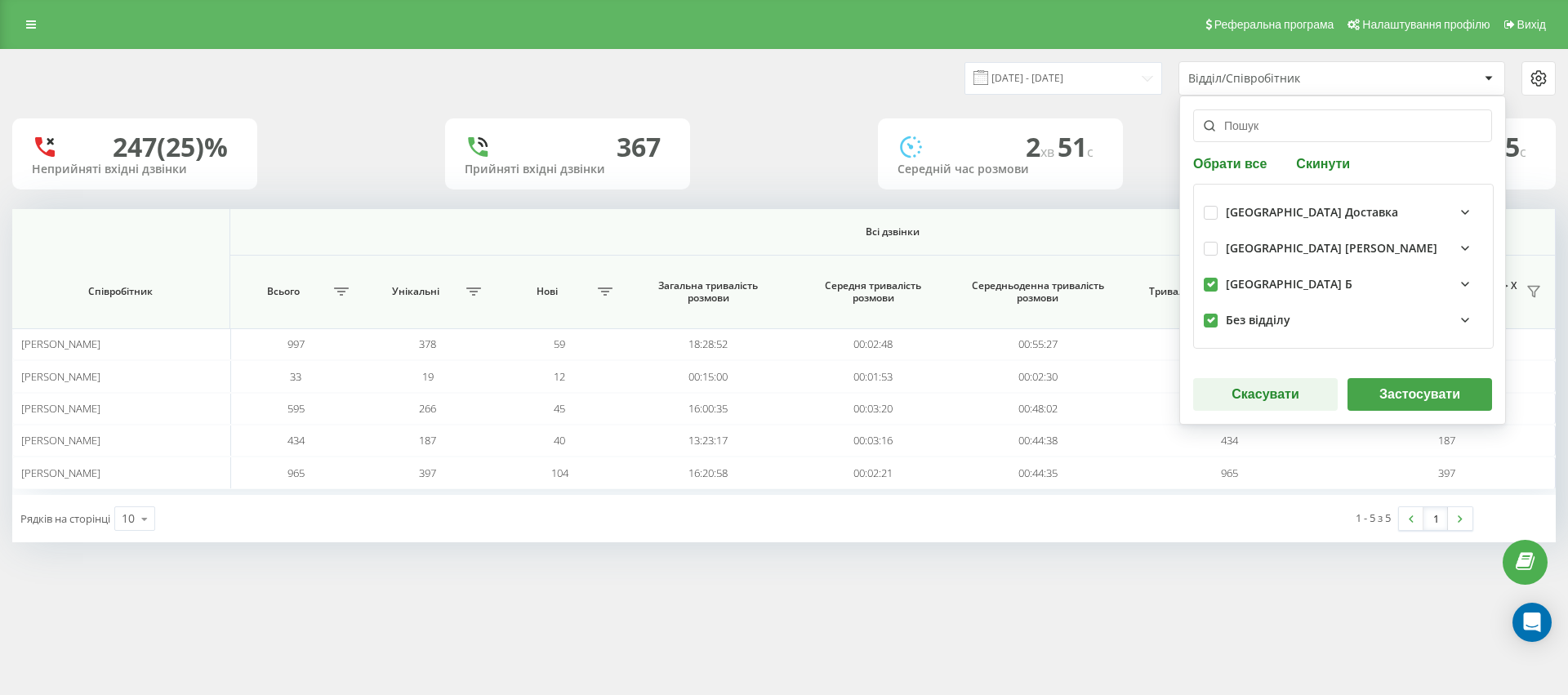
click at [1209, 314] on label at bounding box center [1211, 314] width 14 height 0
checkbox input "false"
click at [1390, 391] on button "Застосувати" at bounding box center [1419, 394] width 144 height 32
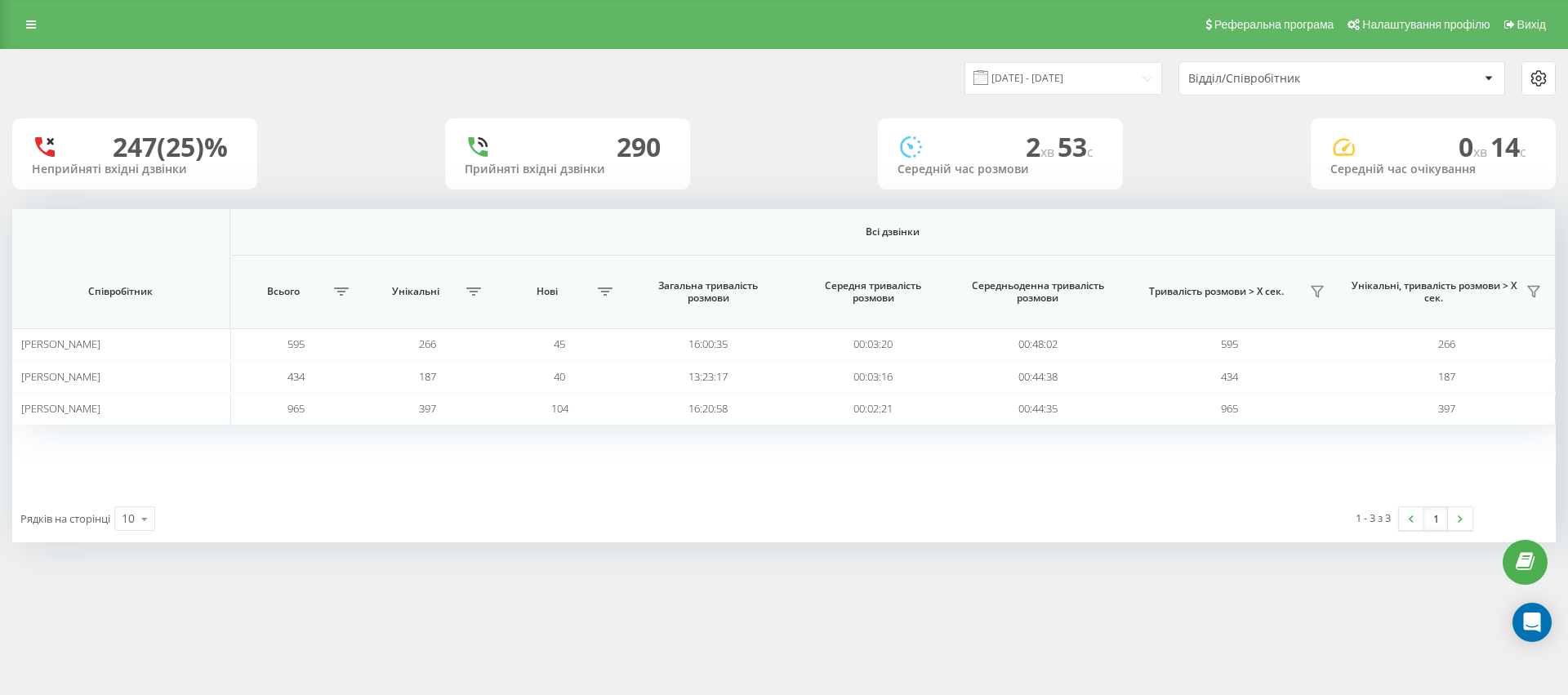
click at [1310, 85] on div "Відділ/Співробітник" at bounding box center [1341, 79] width 325 height 32
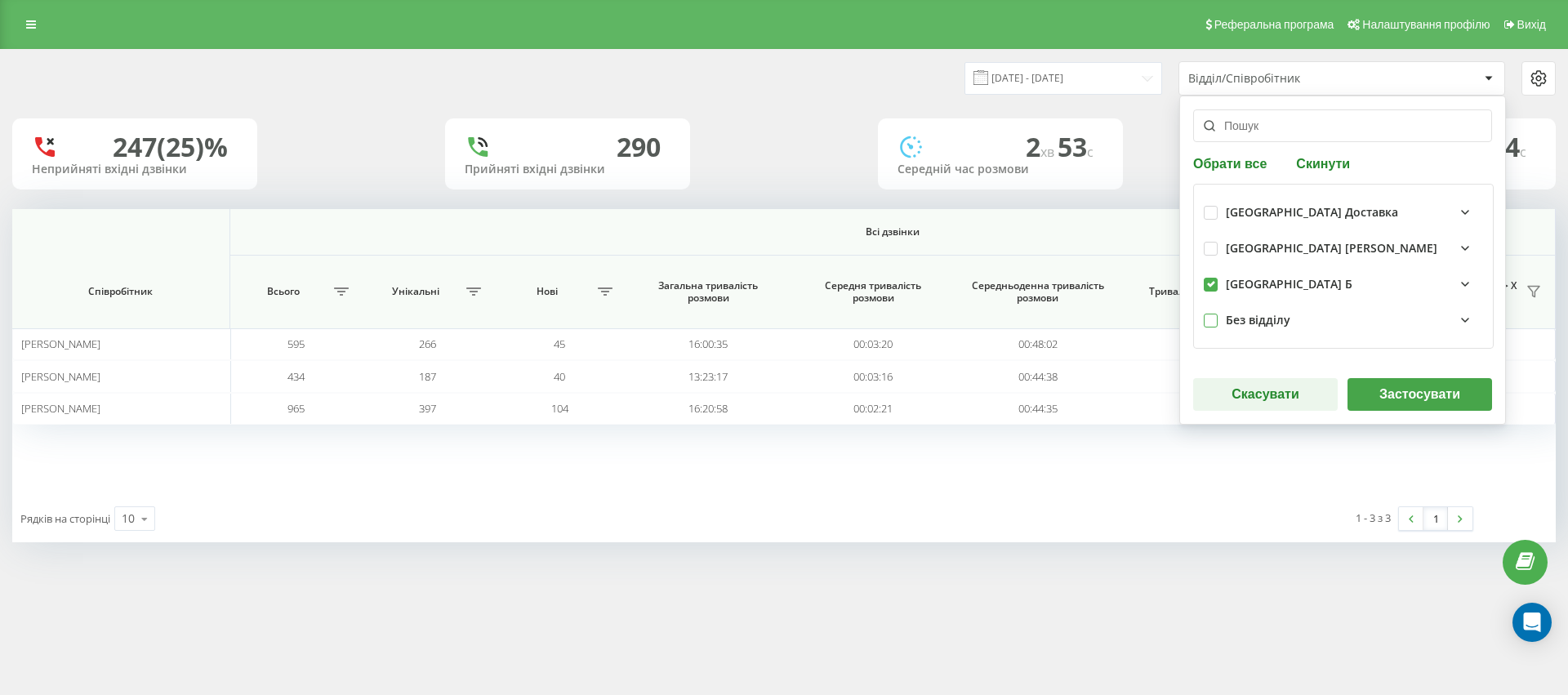
click at [1206, 314] on label at bounding box center [1211, 314] width 14 height 0
checkbox input "true"
click at [1387, 408] on button "Застосувати" at bounding box center [1419, 394] width 144 height 32
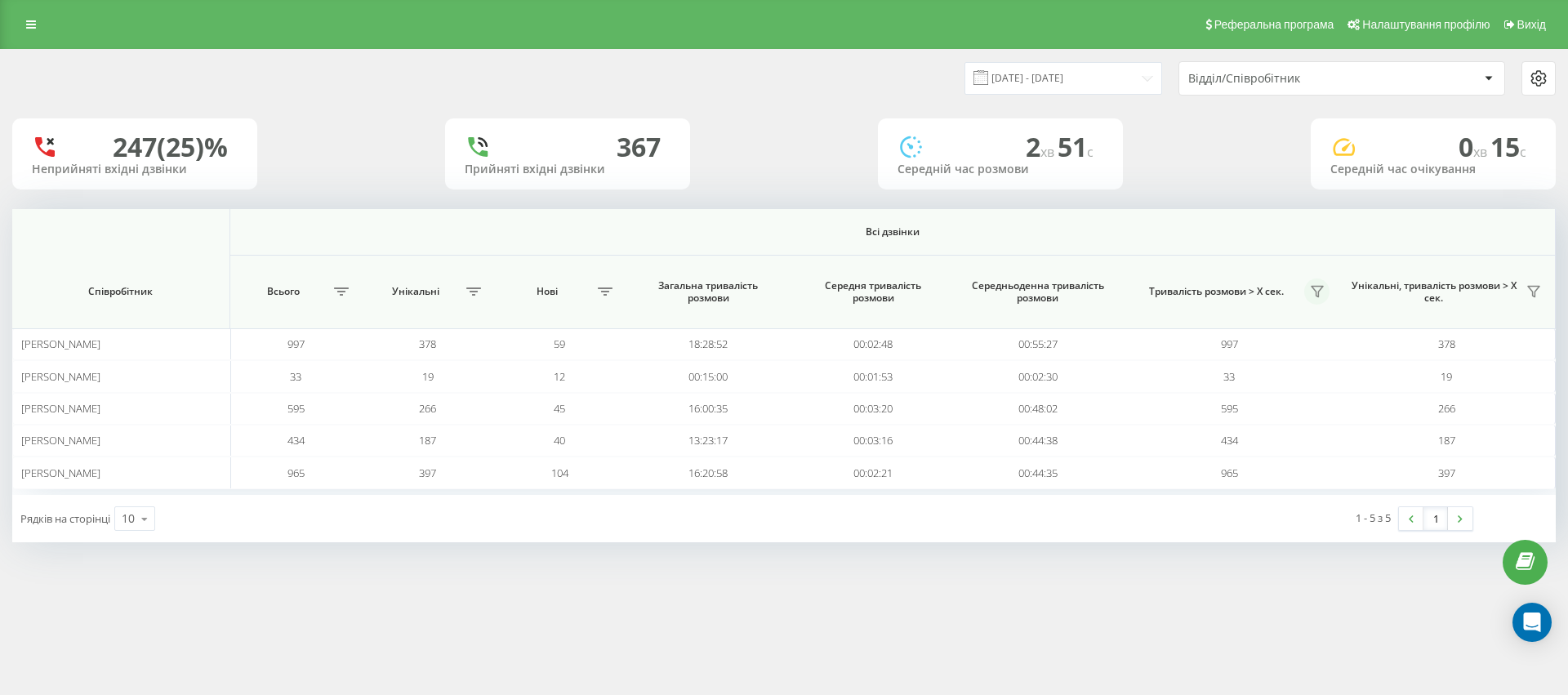
click at [1320, 290] on icon at bounding box center [1317, 291] width 13 height 13
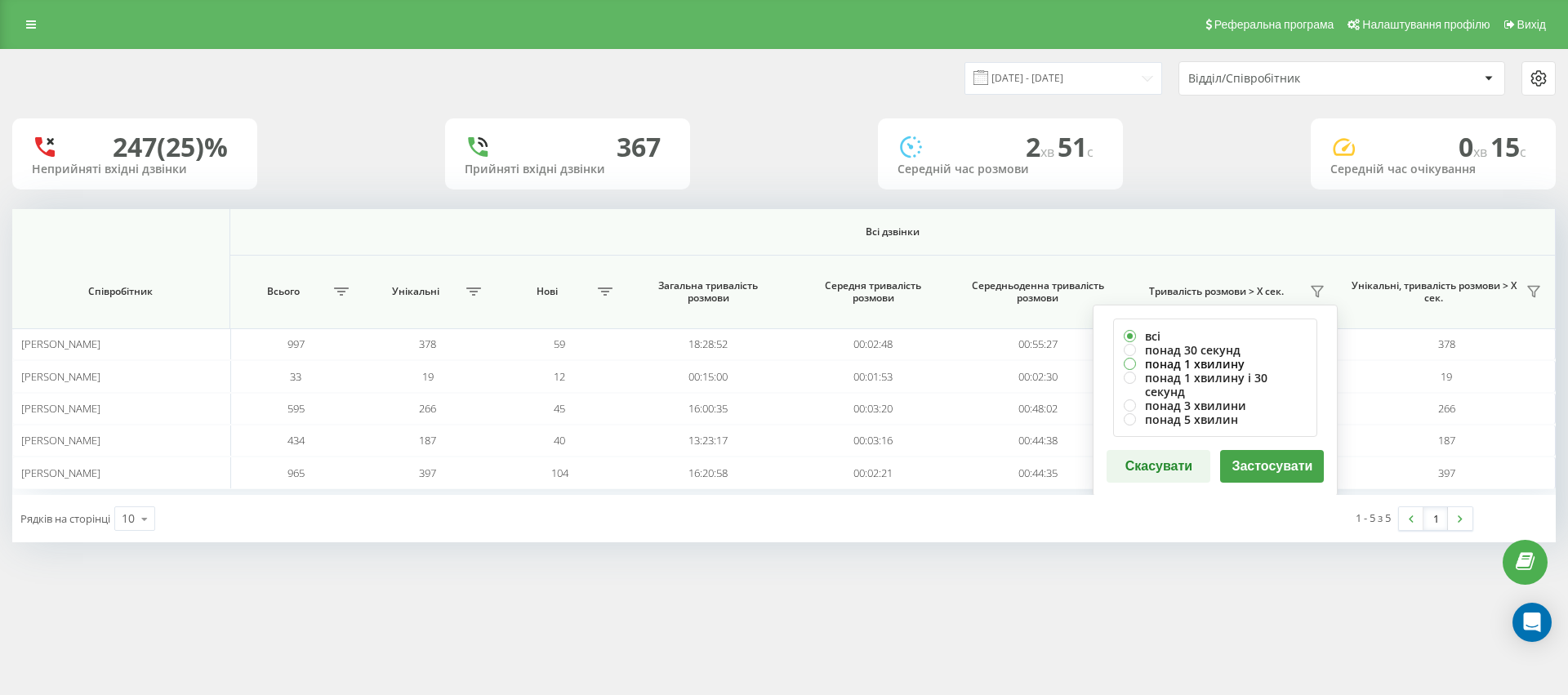
click at [1130, 366] on label "понад 1 хвилину" at bounding box center [1215, 363] width 183 height 14
radio input "true"
click at [1263, 451] on button "Застосувати" at bounding box center [1271, 466] width 103 height 32
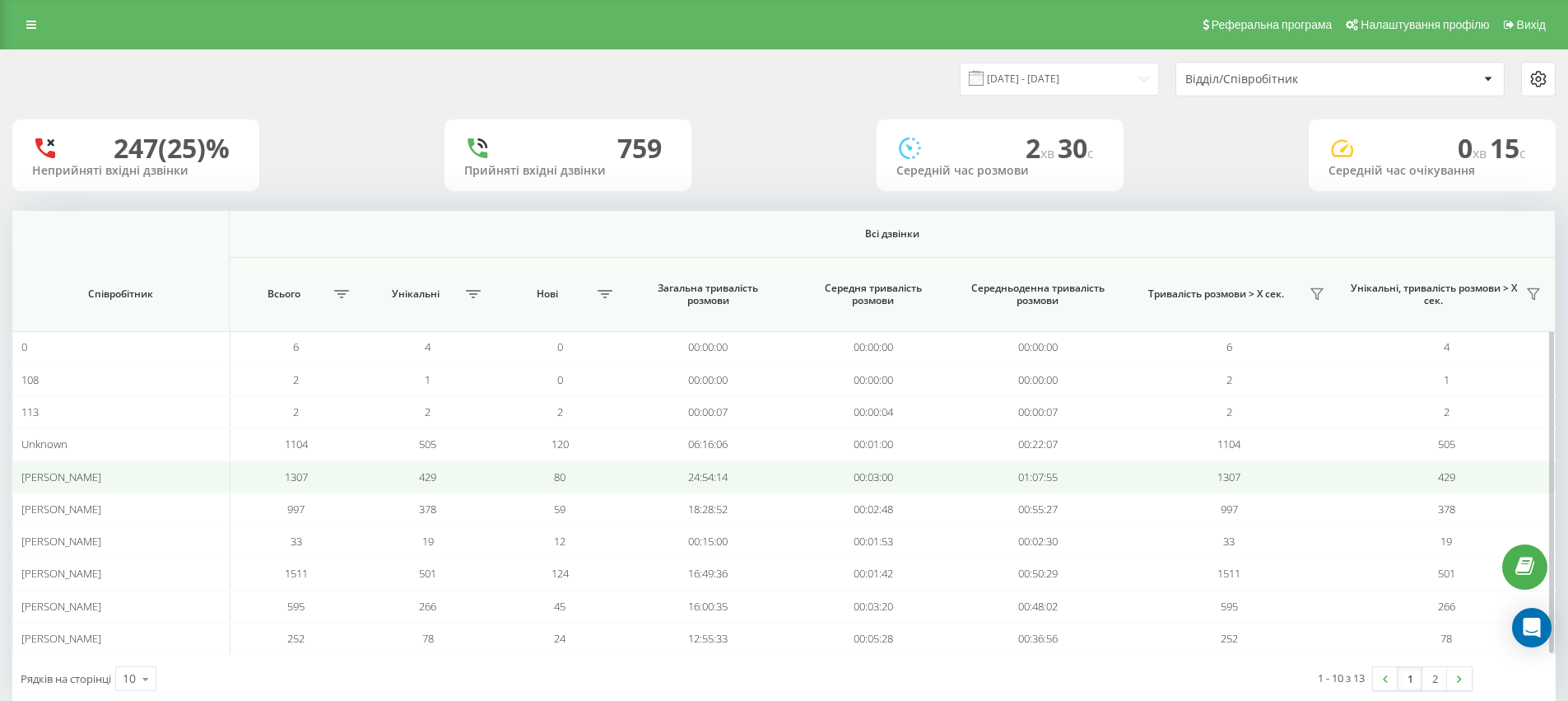
scroll to position [3, 0]
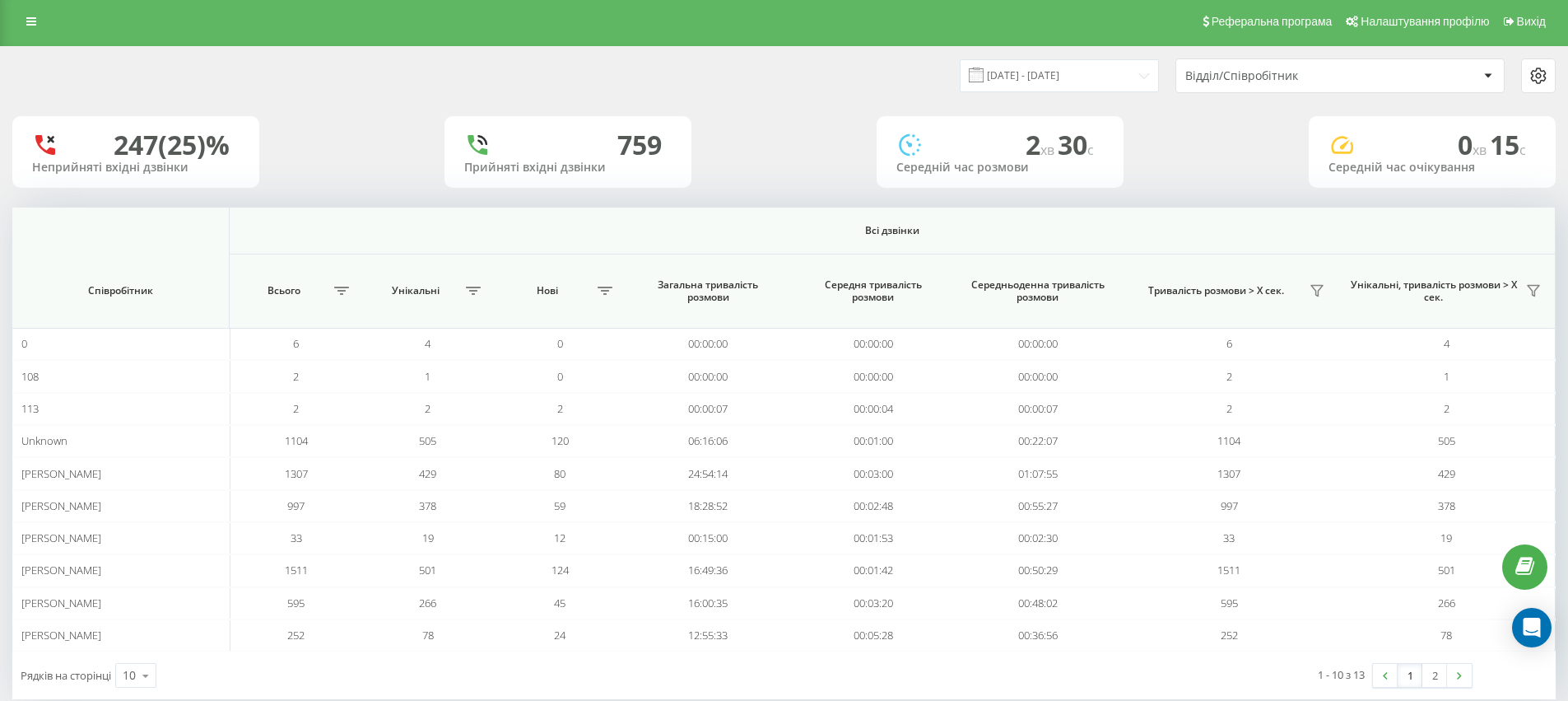
click at [1261, 82] on div "Відділ/Співробітник" at bounding box center [1284, 76] width 197 height 14
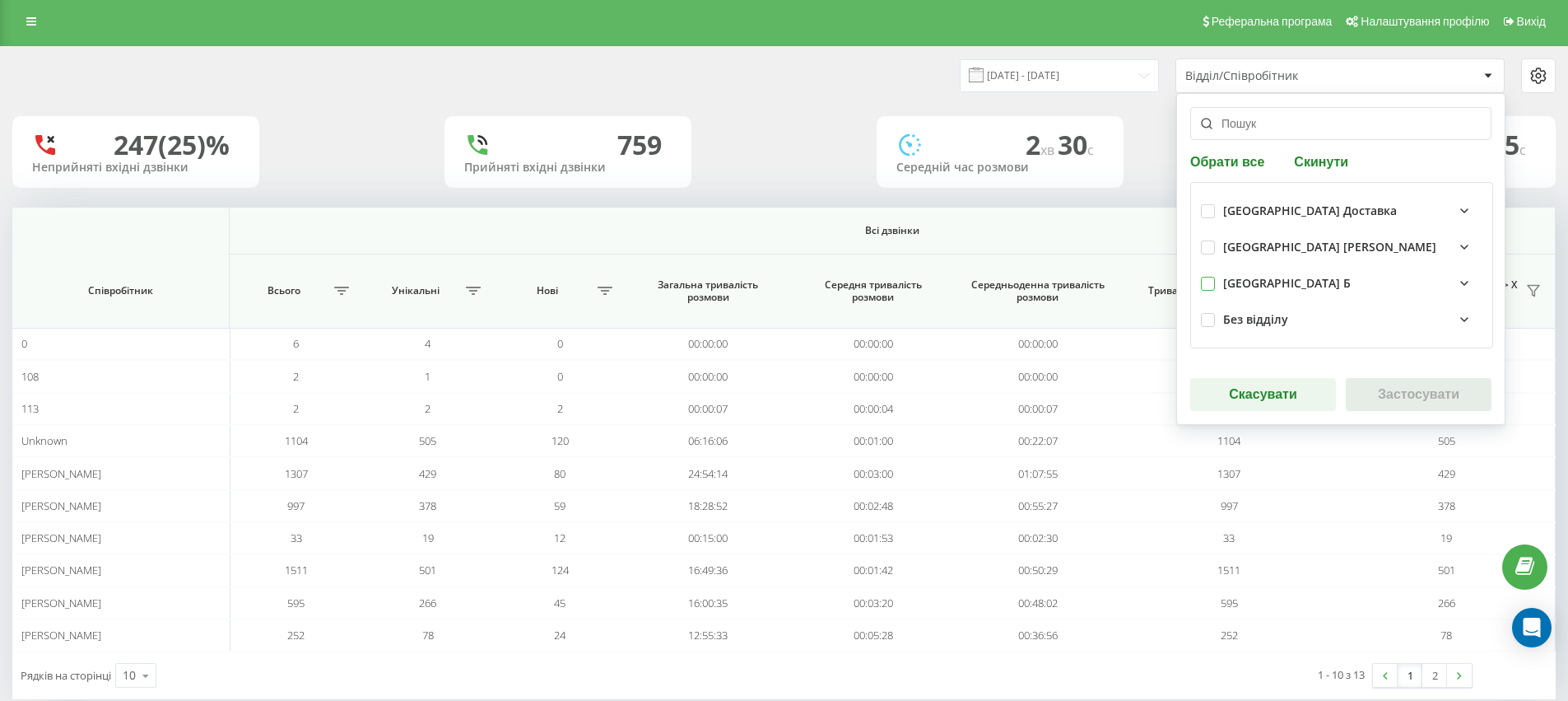
click at [1214, 277] on label at bounding box center [1208, 277] width 14 height 0
checkbox input "true"
click at [1418, 396] on button "Застосувати" at bounding box center [1418, 394] width 146 height 33
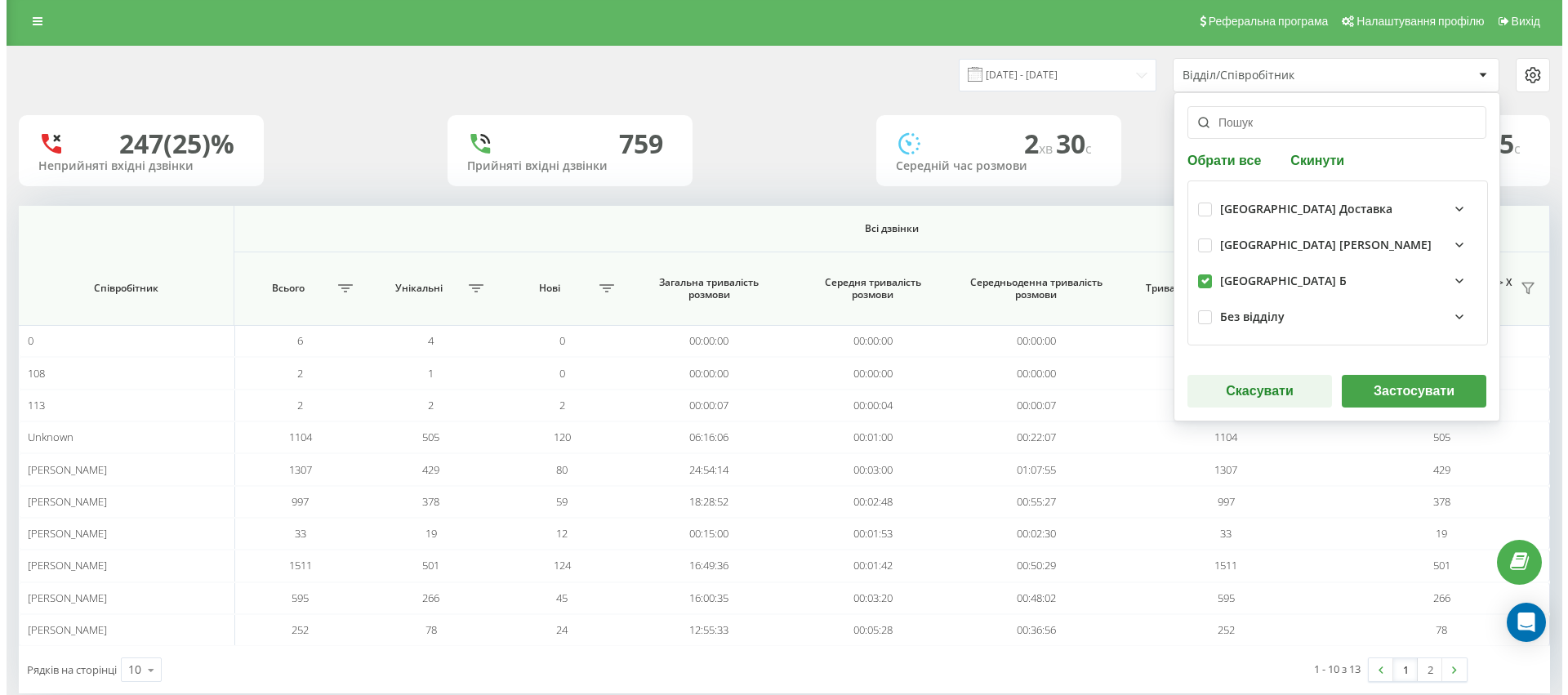
scroll to position [0, 0]
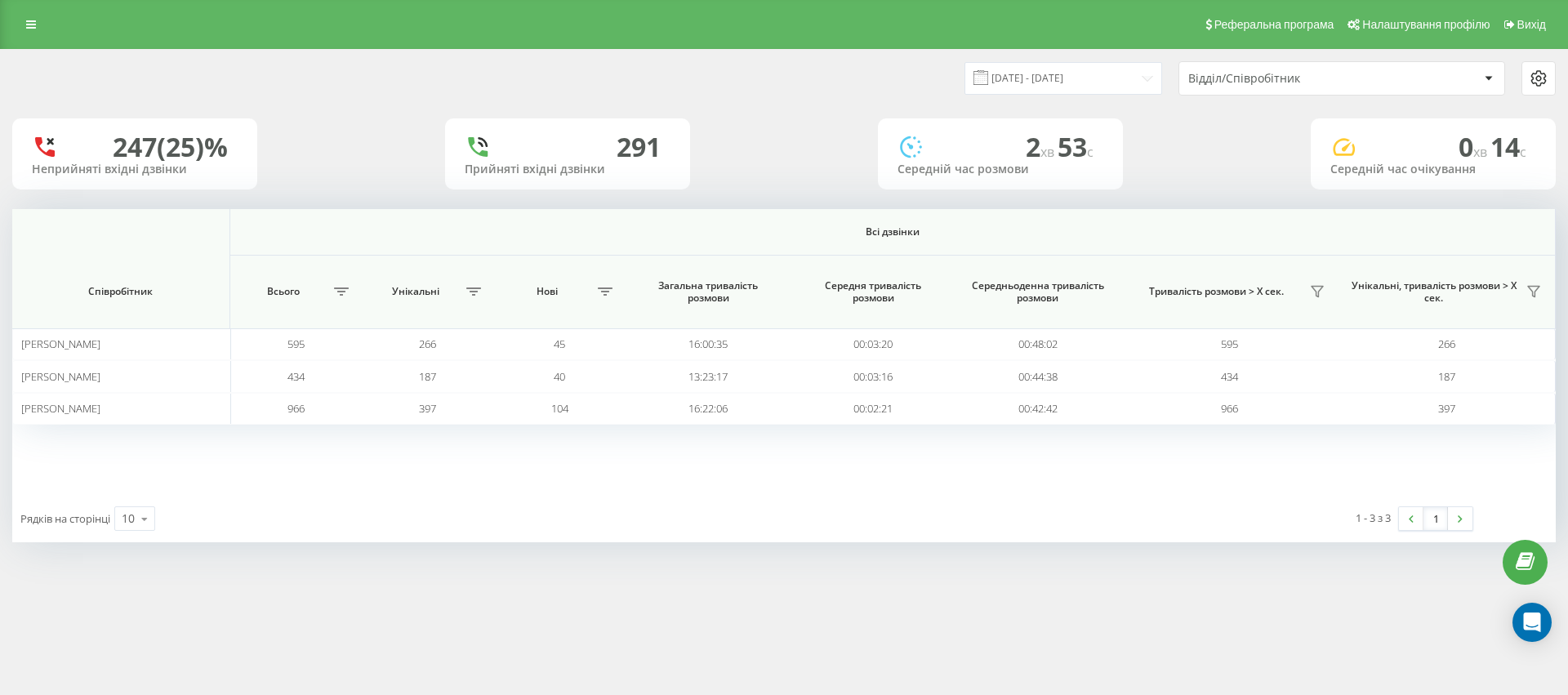
click at [1254, 81] on div "Відділ/Співробітник" at bounding box center [1286, 79] width 195 height 14
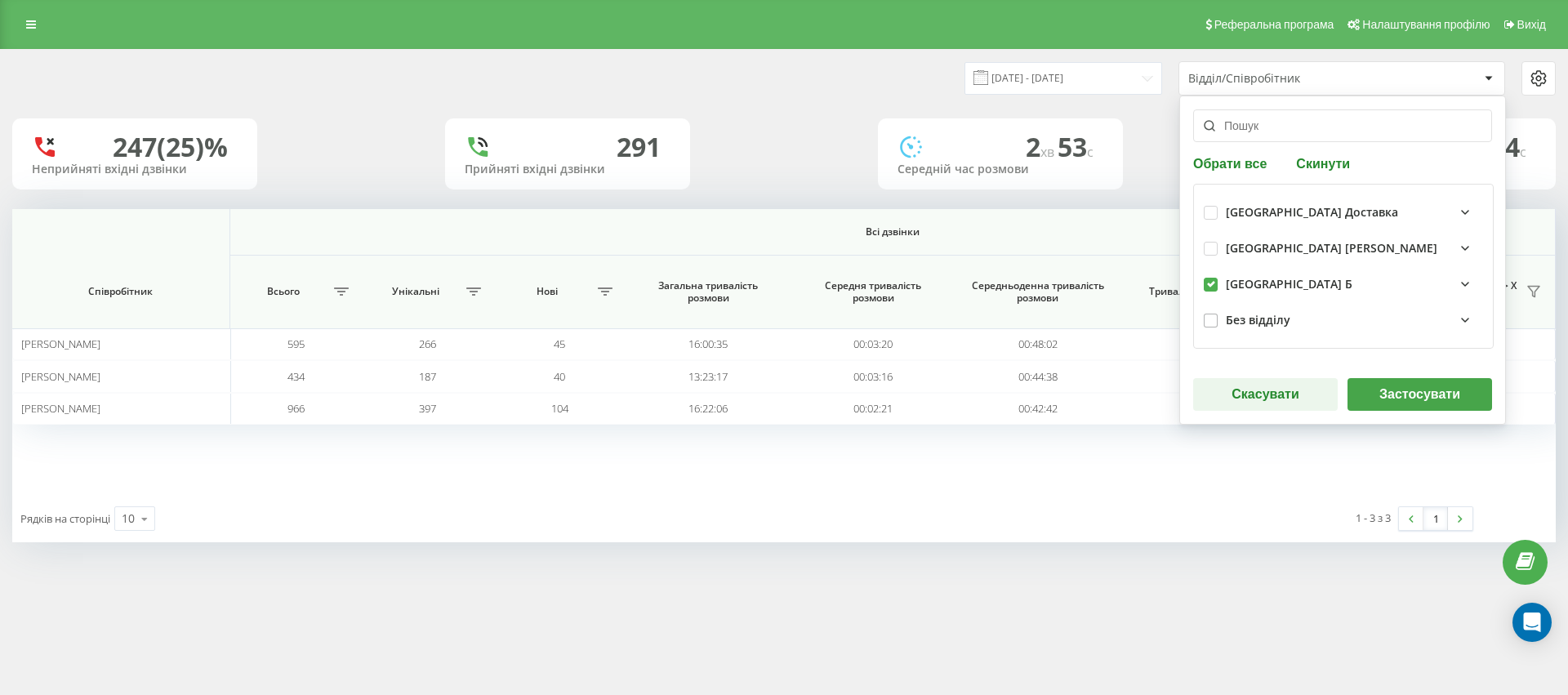
click at [1211, 311] on div "Без відділу" at bounding box center [1343, 320] width 280 height 36
click at [1212, 314] on label at bounding box center [1211, 314] width 14 height 0
checkbox input "true"
click at [1424, 418] on div "Обрати все Скинути [GEOGRAPHIC_DATA] Доставка [GEOGRAPHIC_DATA] В [GEOGRAPHIC_D…" at bounding box center [1342, 260] width 327 height 329
click at [1415, 399] on button "Застосувати" at bounding box center [1419, 394] width 144 height 32
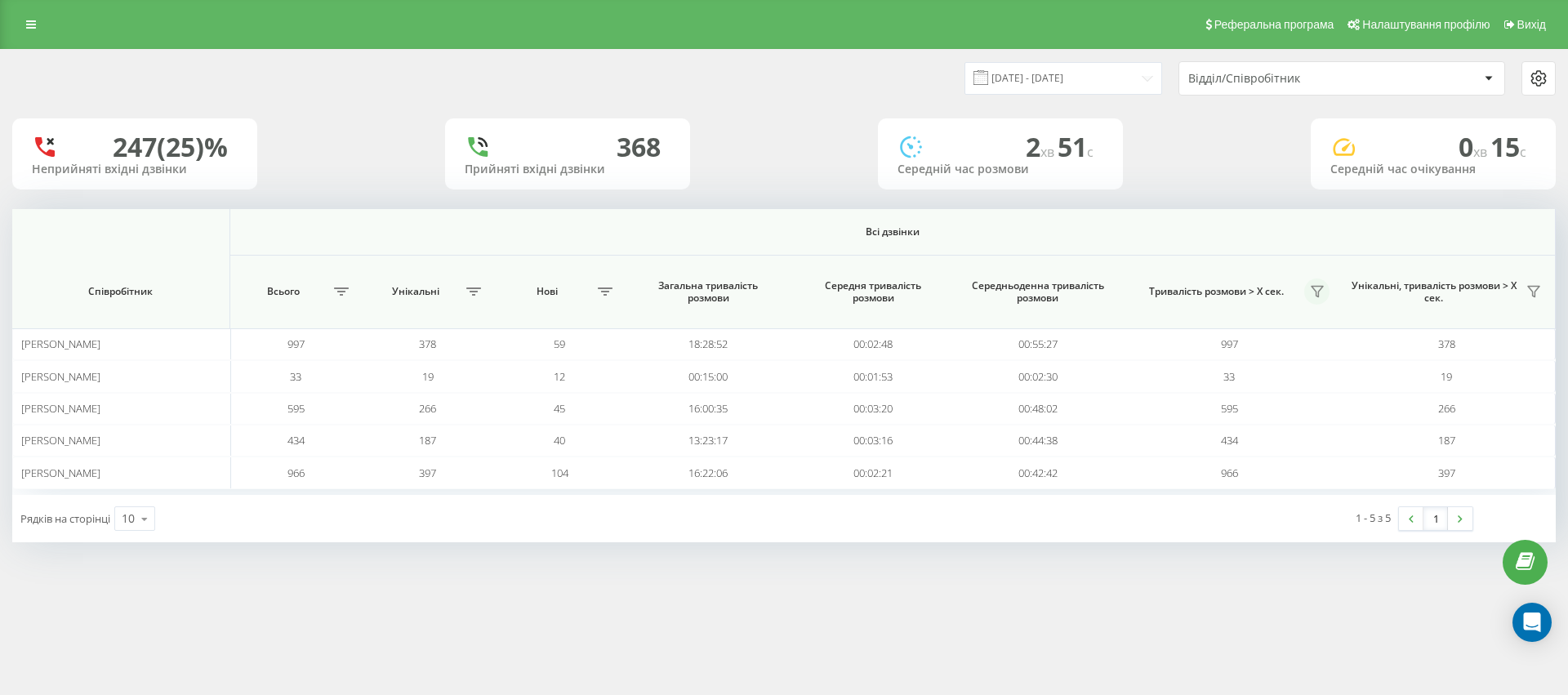
click at [1322, 291] on button at bounding box center [1317, 292] width 26 height 27
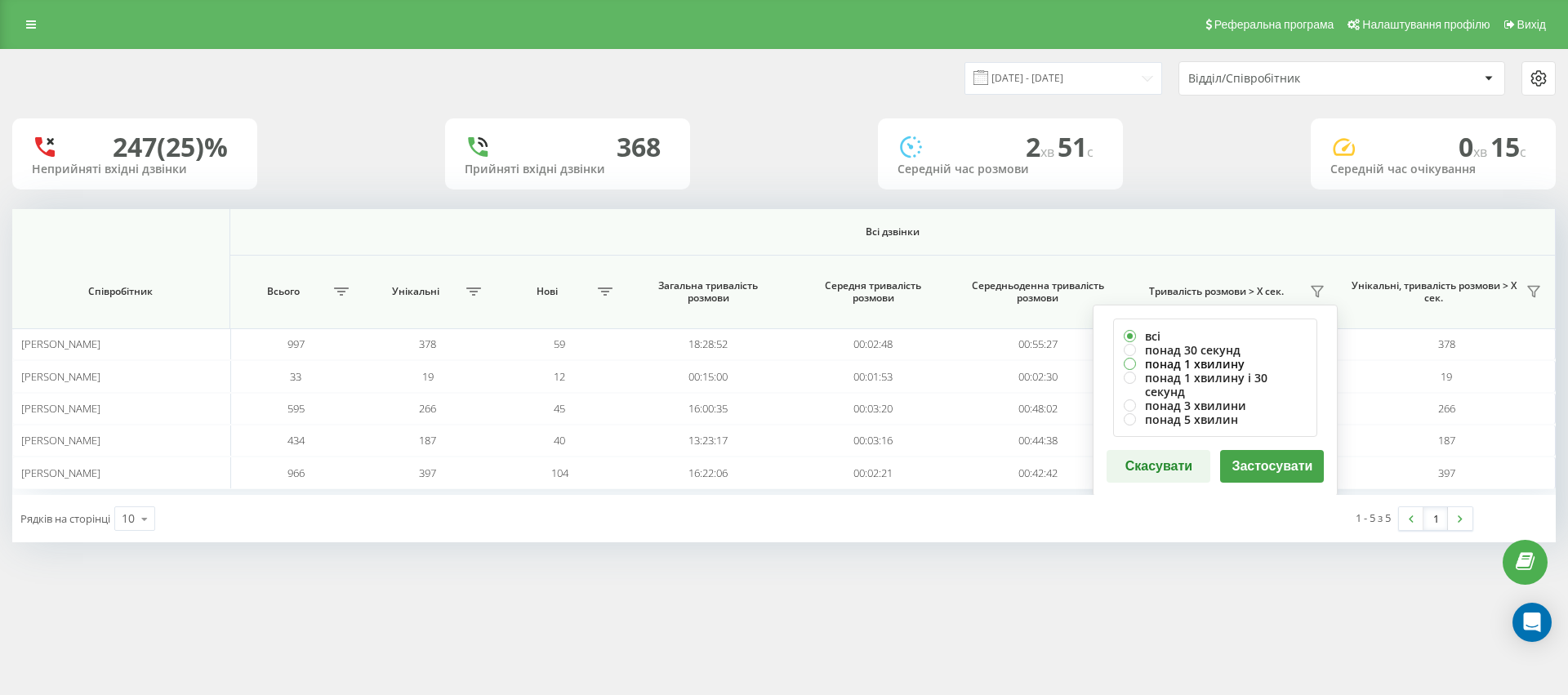
click at [1132, 364] on label "понад 1 хвилину" at bounding box center [1215, 363] width 183 height 14
radio input "true"
click at [1268, 453] on button "Застосувати" at bounding box center [1271, 466] width 103 height 32
